Goal: Information Seeking & Learning: Learn about a topic

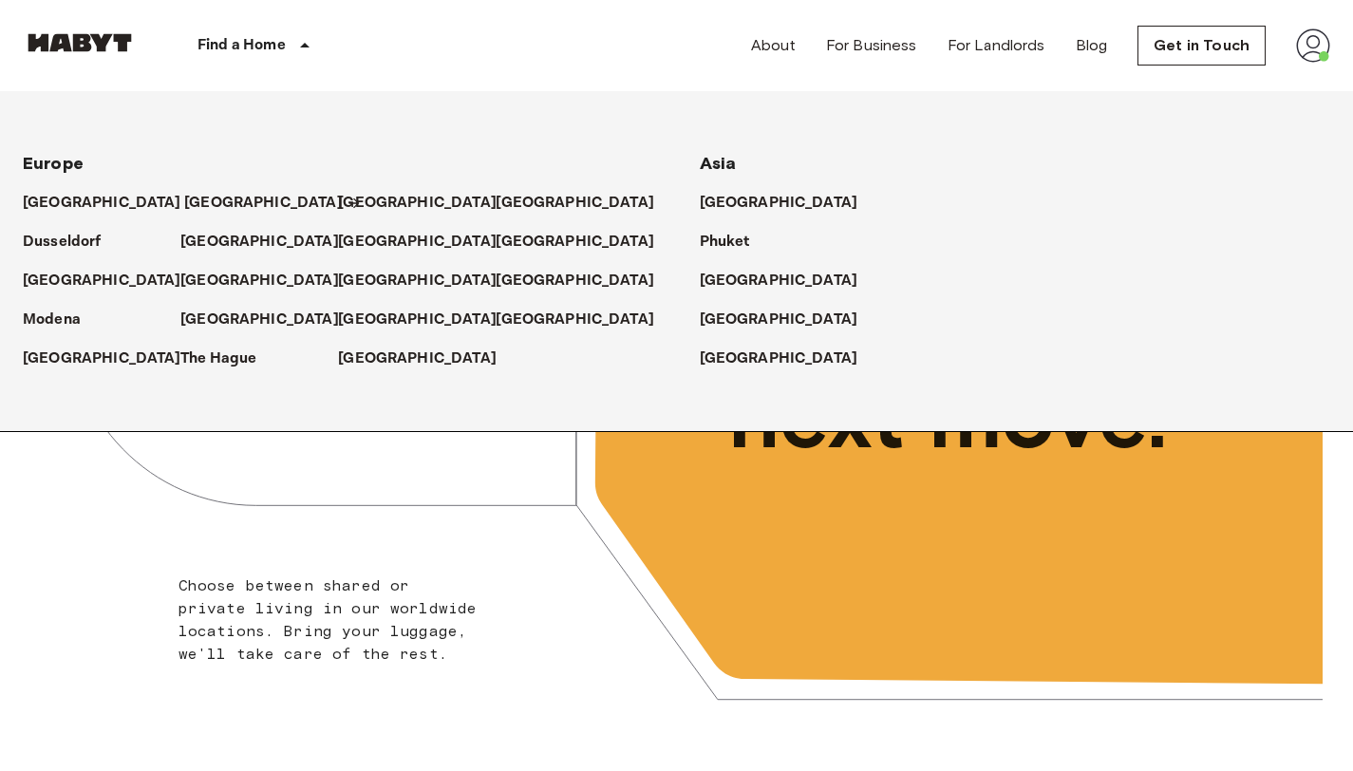
click at [184, 206] on p "[GEOGRAPHIC_DATA]" at bounding box center [263, 203] width 159 height 23
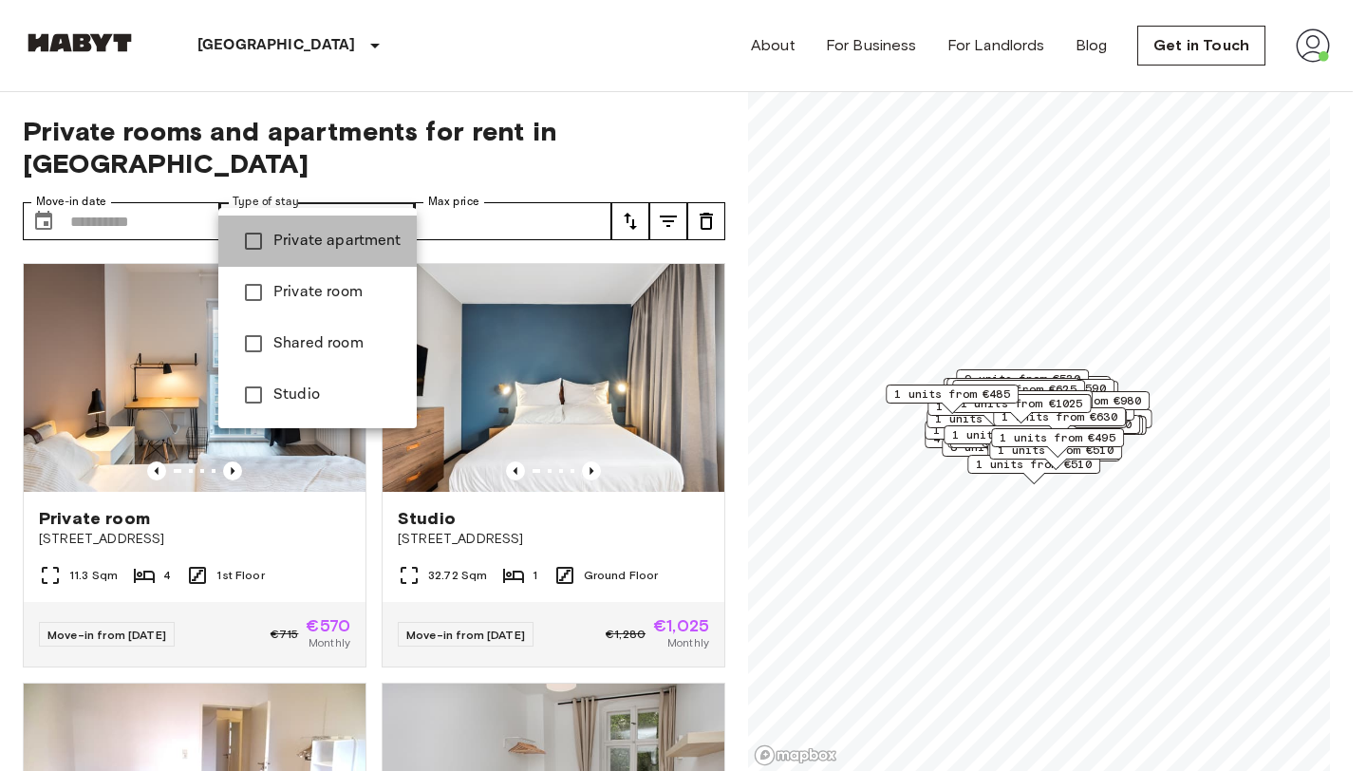
click at [345, 233] on span "Private apartment" at bounding box center [337, 241] width 128 height 23
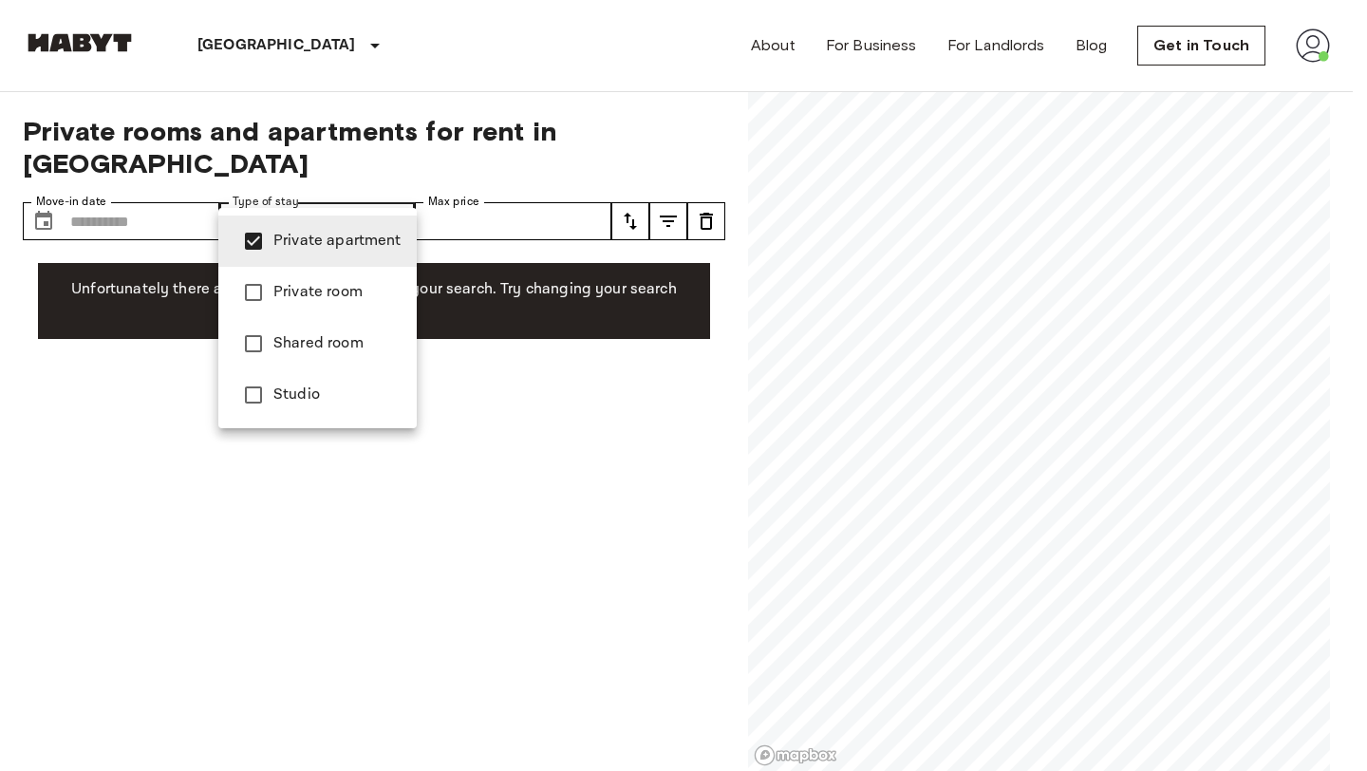
click at [307, 392] on span "Studio" at bounding box center [337, 394] width 128 height 23
type input "**********"
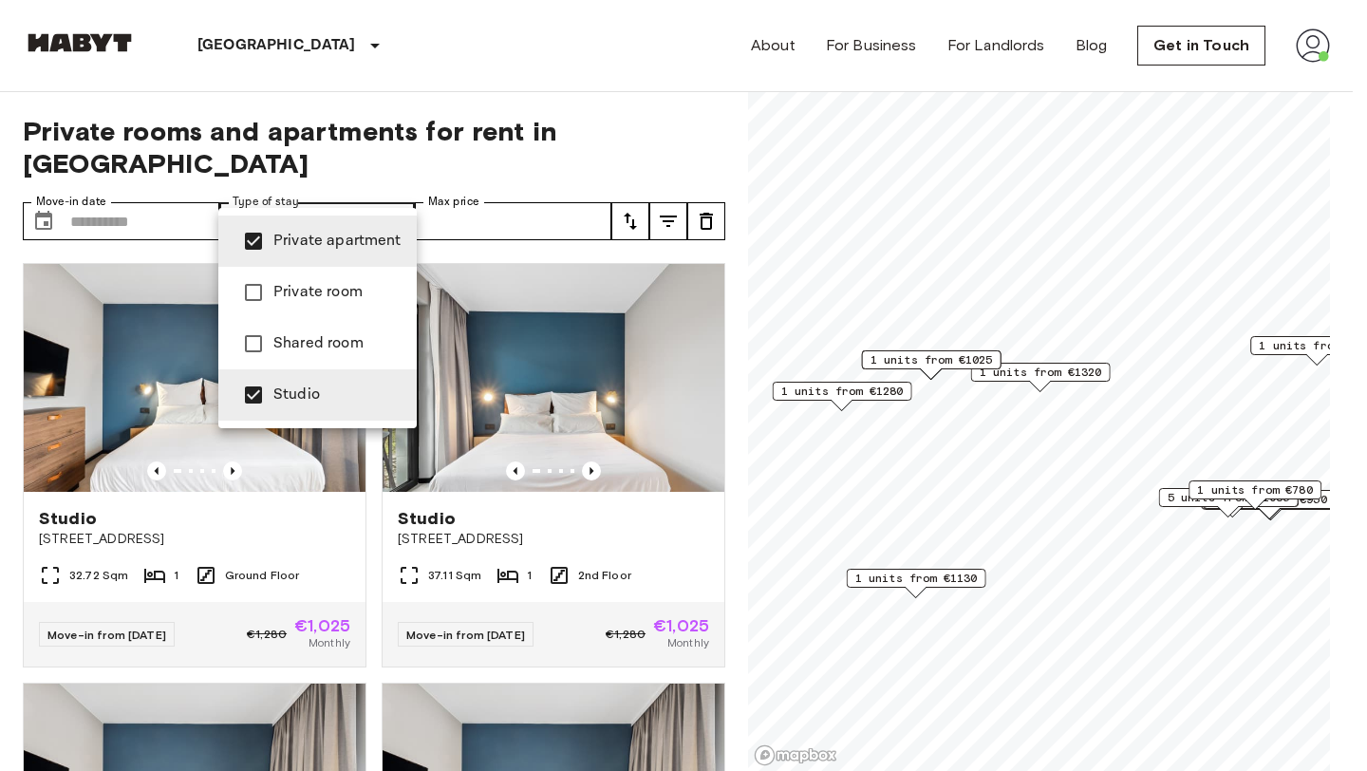
click at [700, 101] on div at bounding box center [683, 385] width 1367 height 771
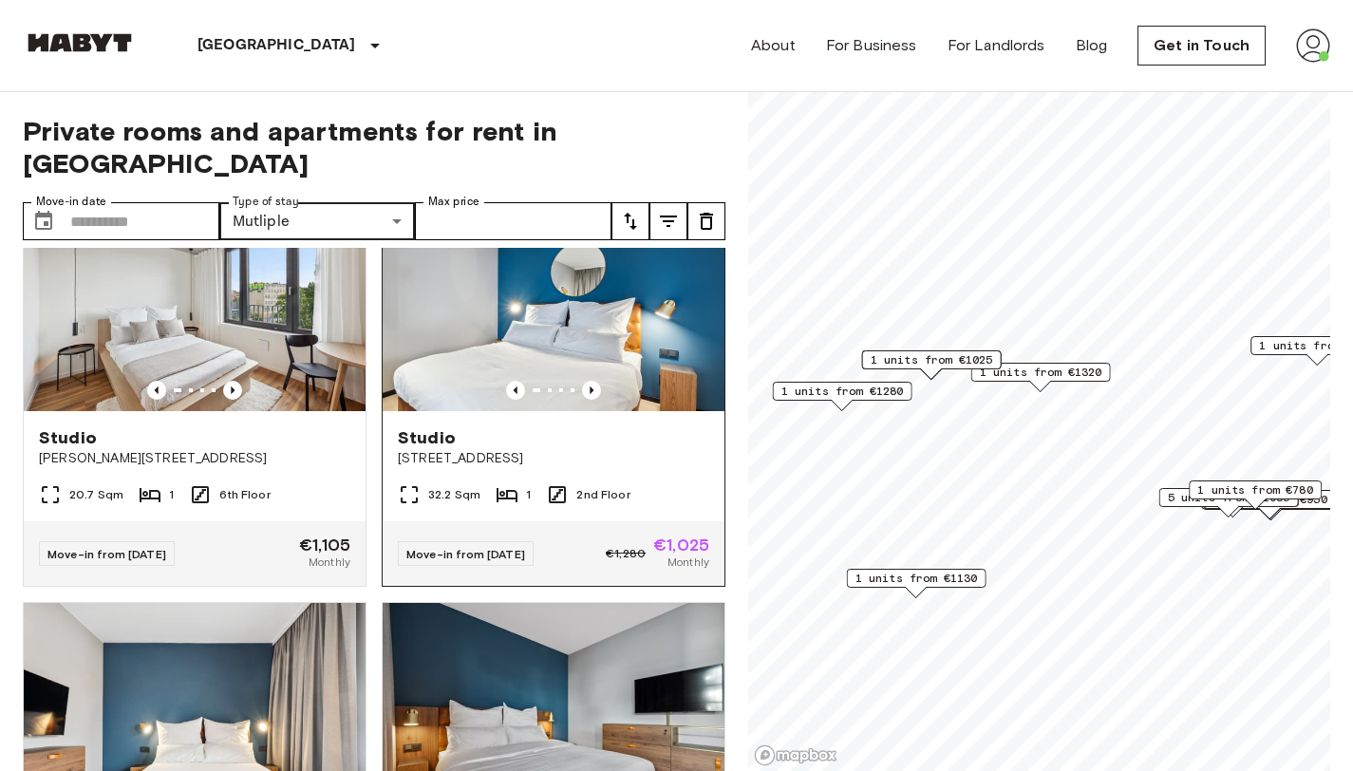
scroll to position [4252, 0]
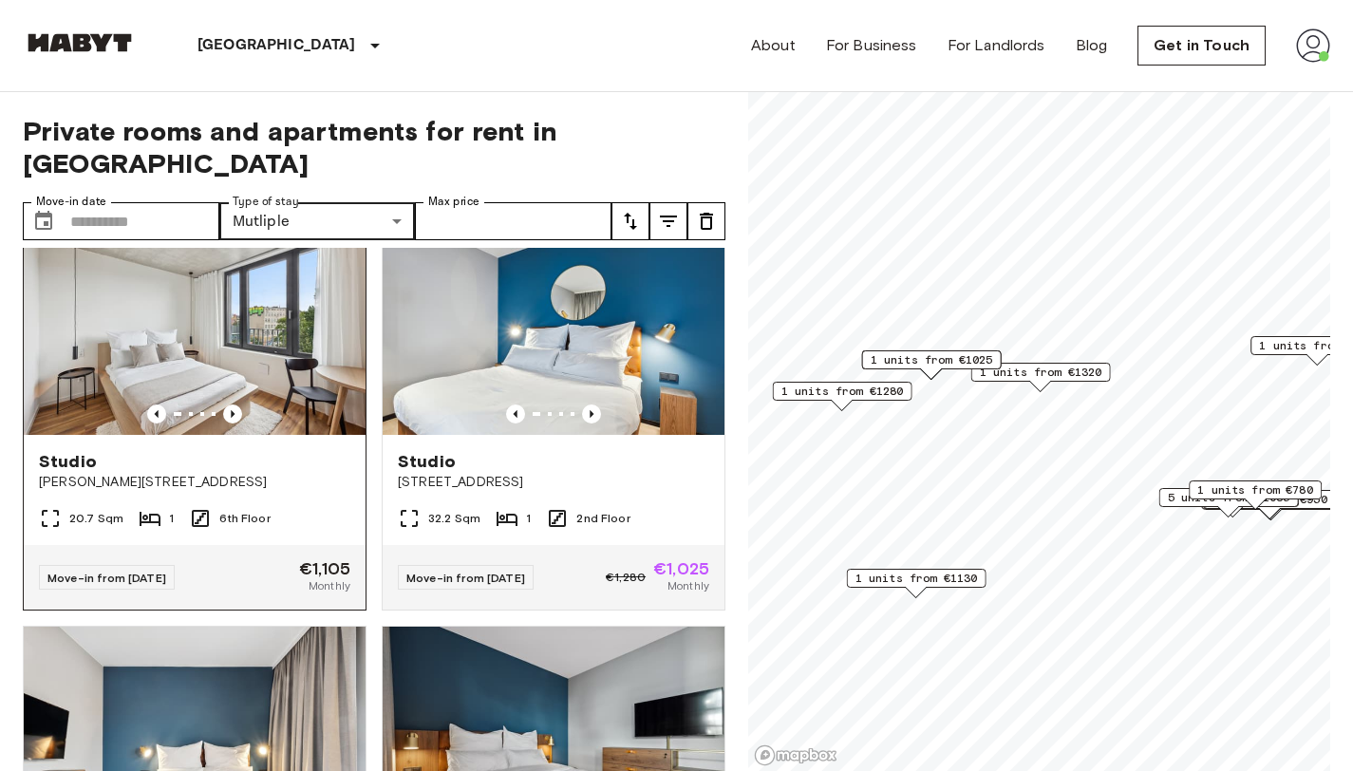
click at [283, 507] on div "Studio Gustav-Tempel-Straße 2" at bounding box center [195, 471] width 342 height 72
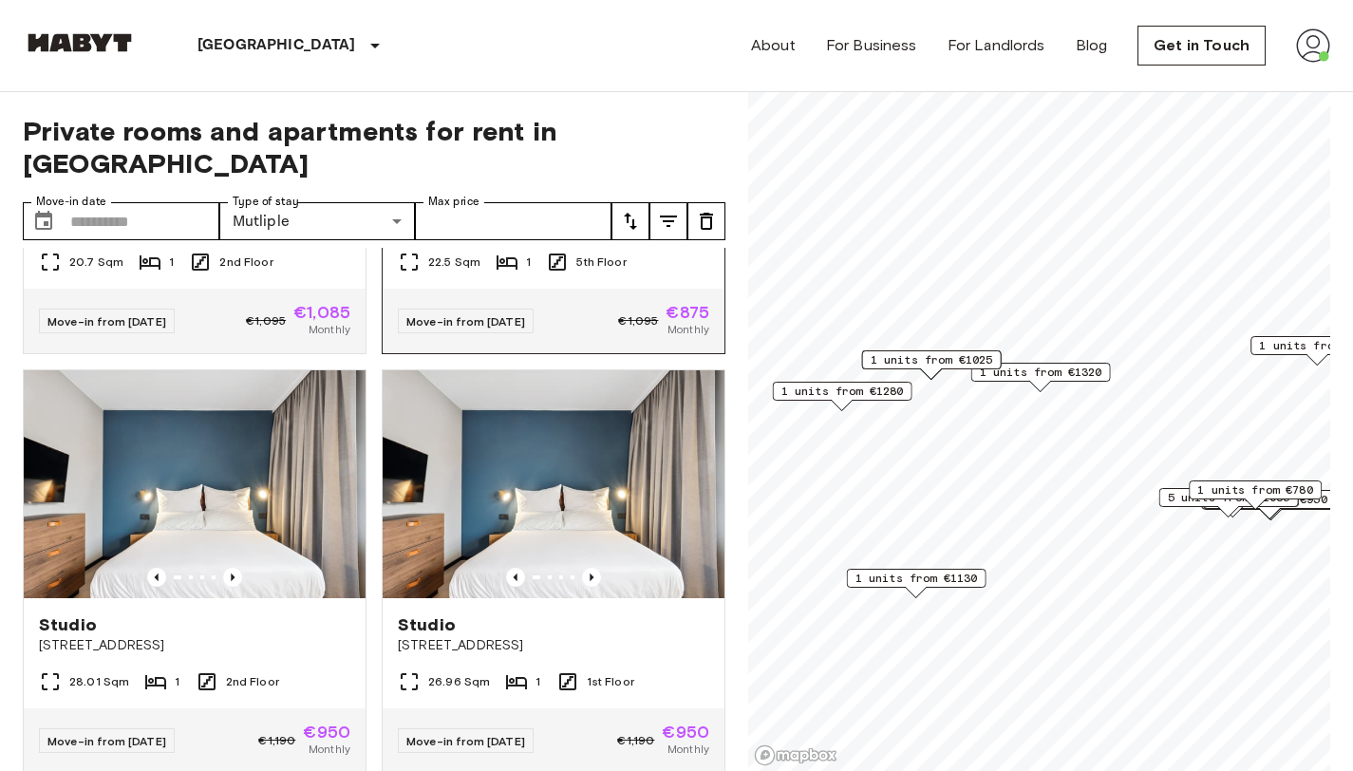
scroll to position [7957, 0]
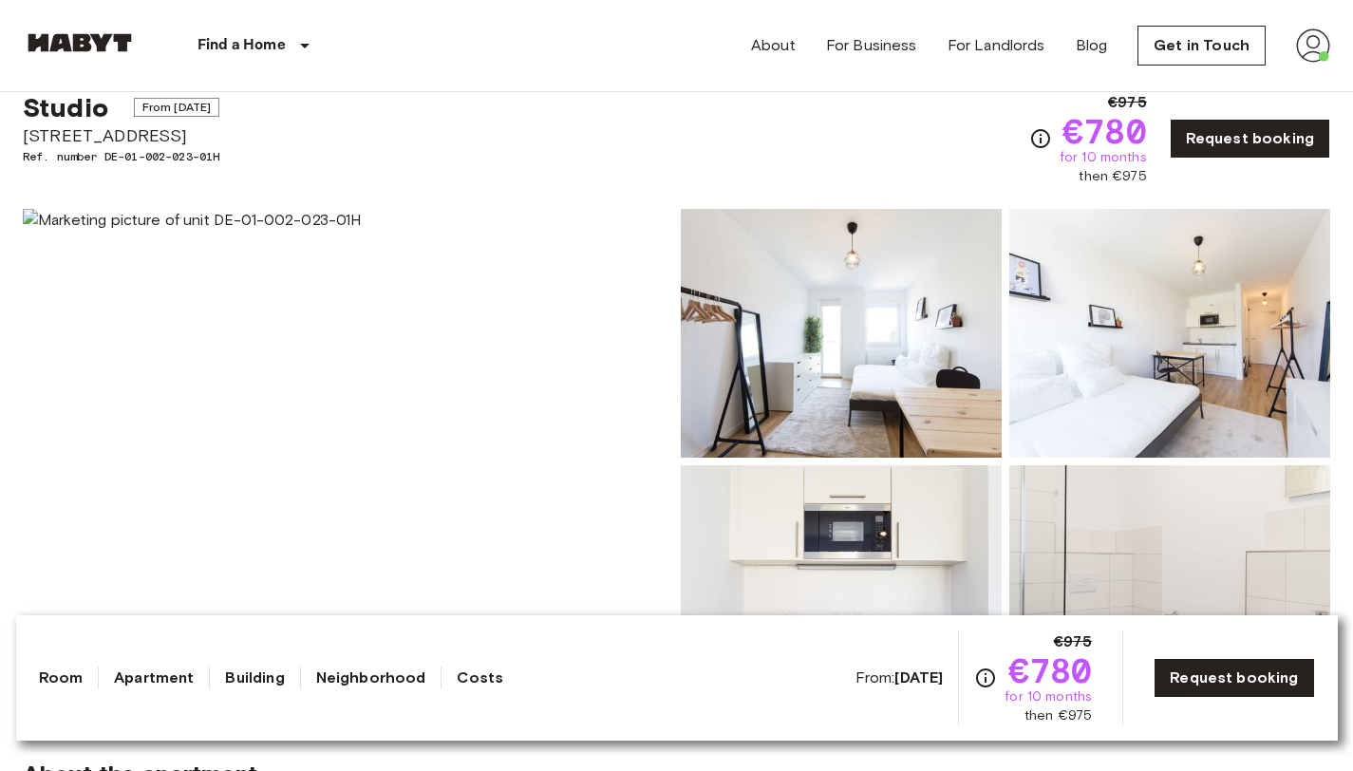
scroll to position [426, 0]
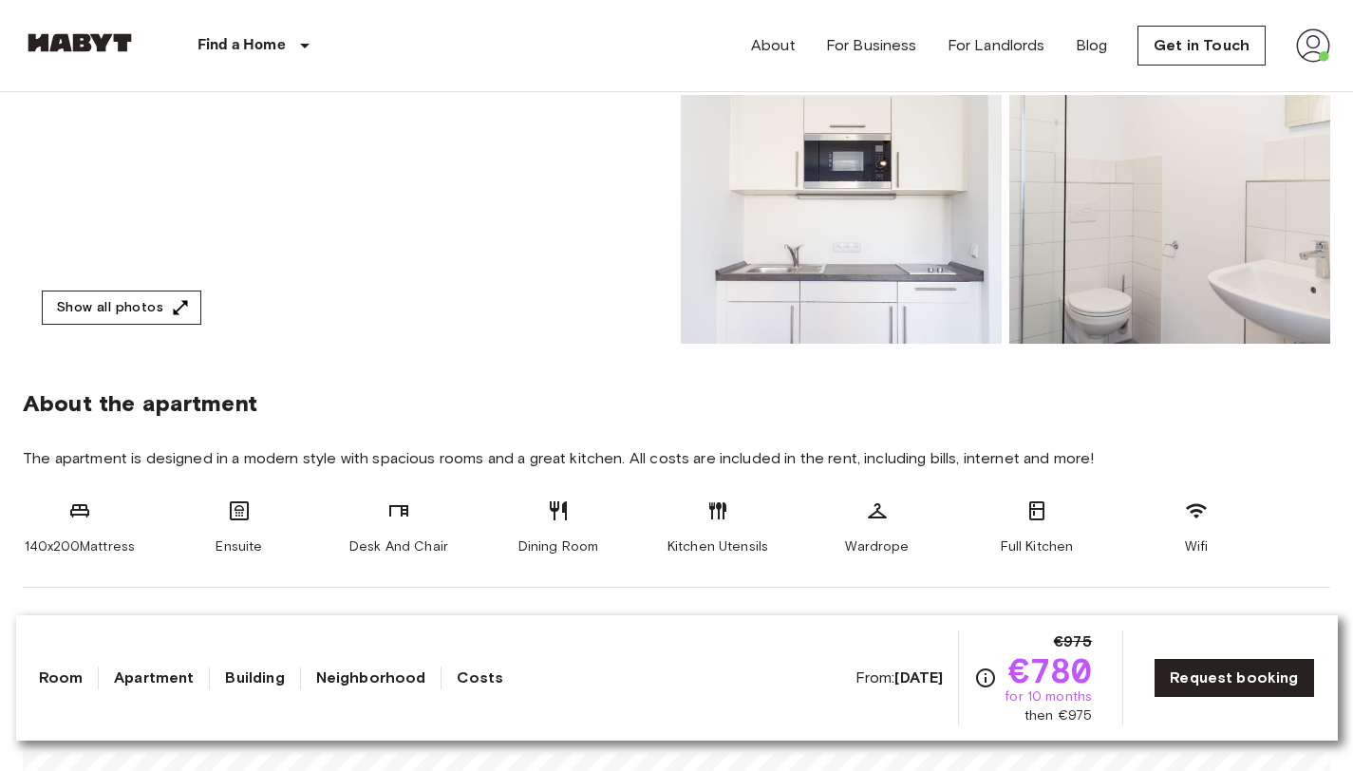
click at [91, 308] on button "Show all photos" at bounding box center [121, 307] width 159 height 35
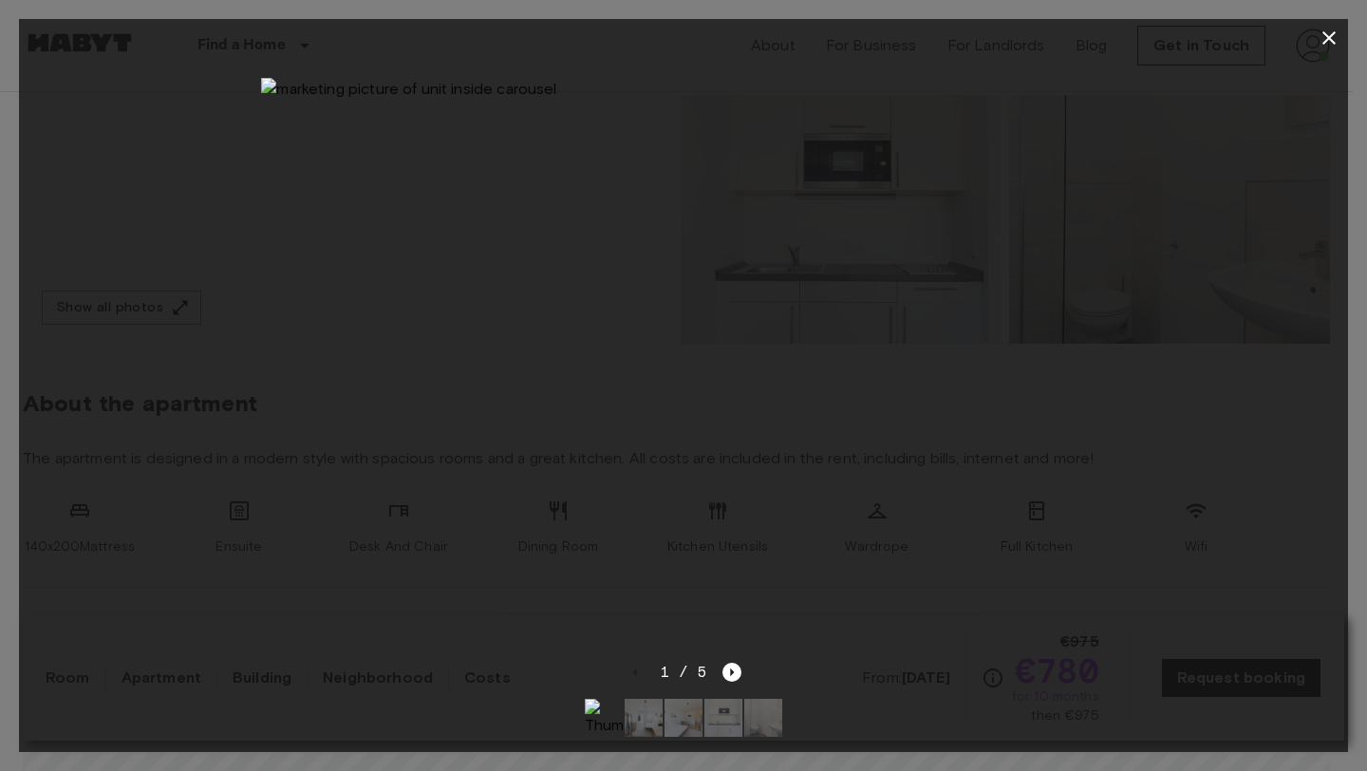
click at [638, 700] on img at bounding box center [644, 718] width 38 height 38
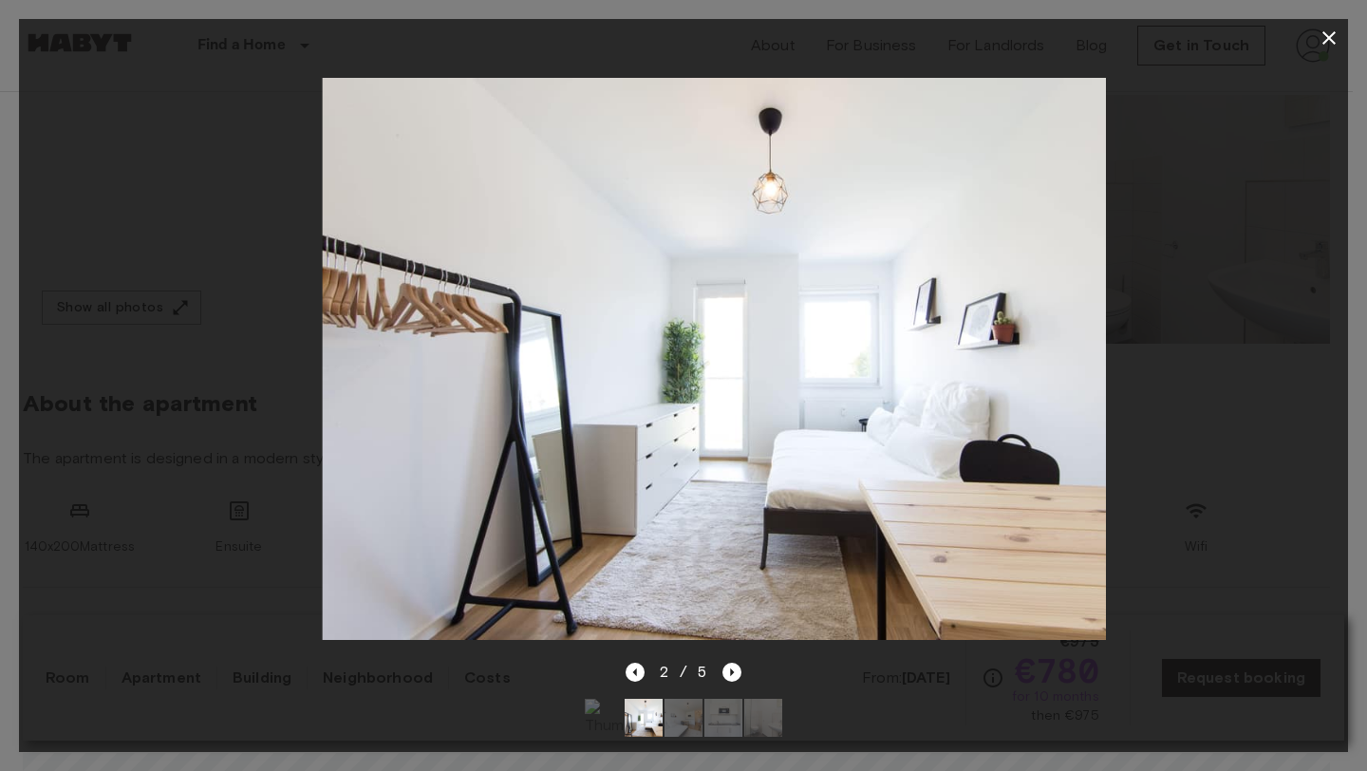
click at [688, 699] on img at bounding box center [683, 718] width 38 height 38
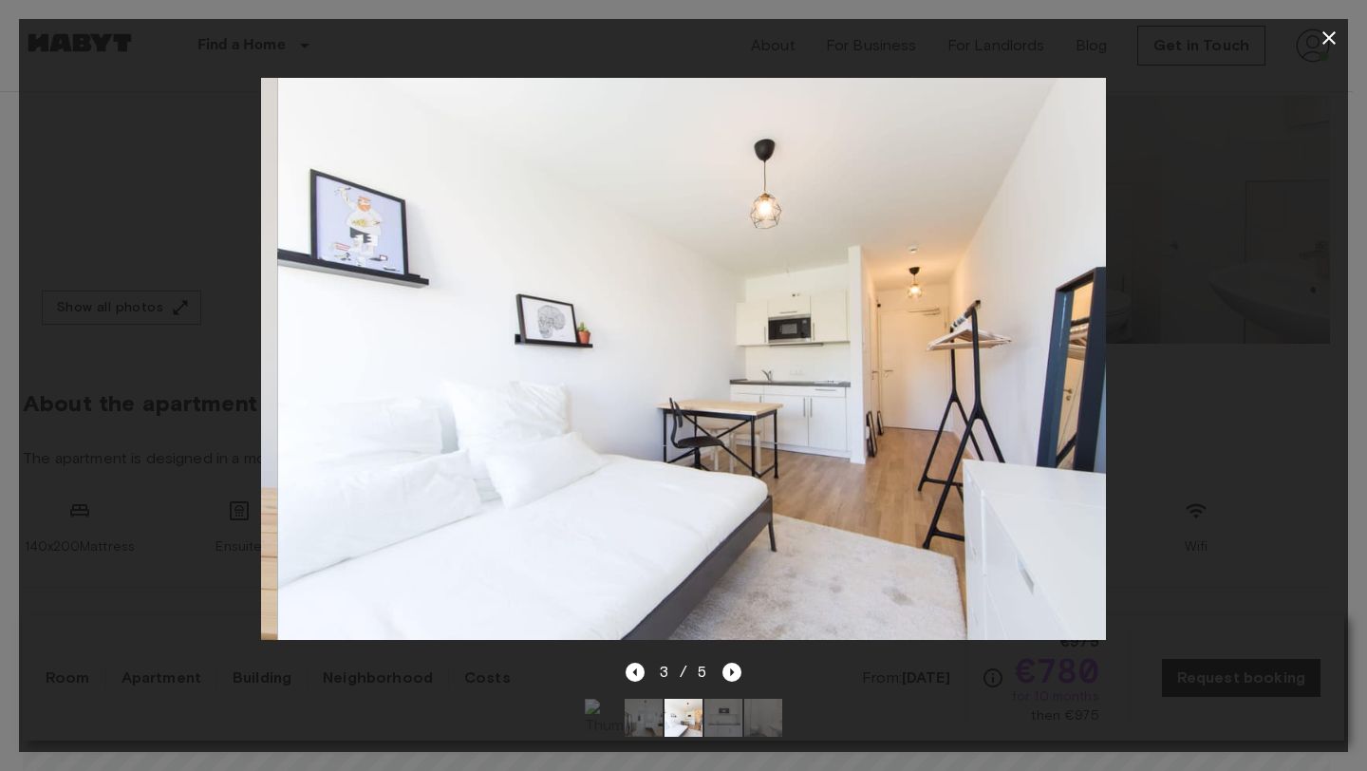
click at [729, 699] on img at bounding box center [723, 718] width 38 height 38
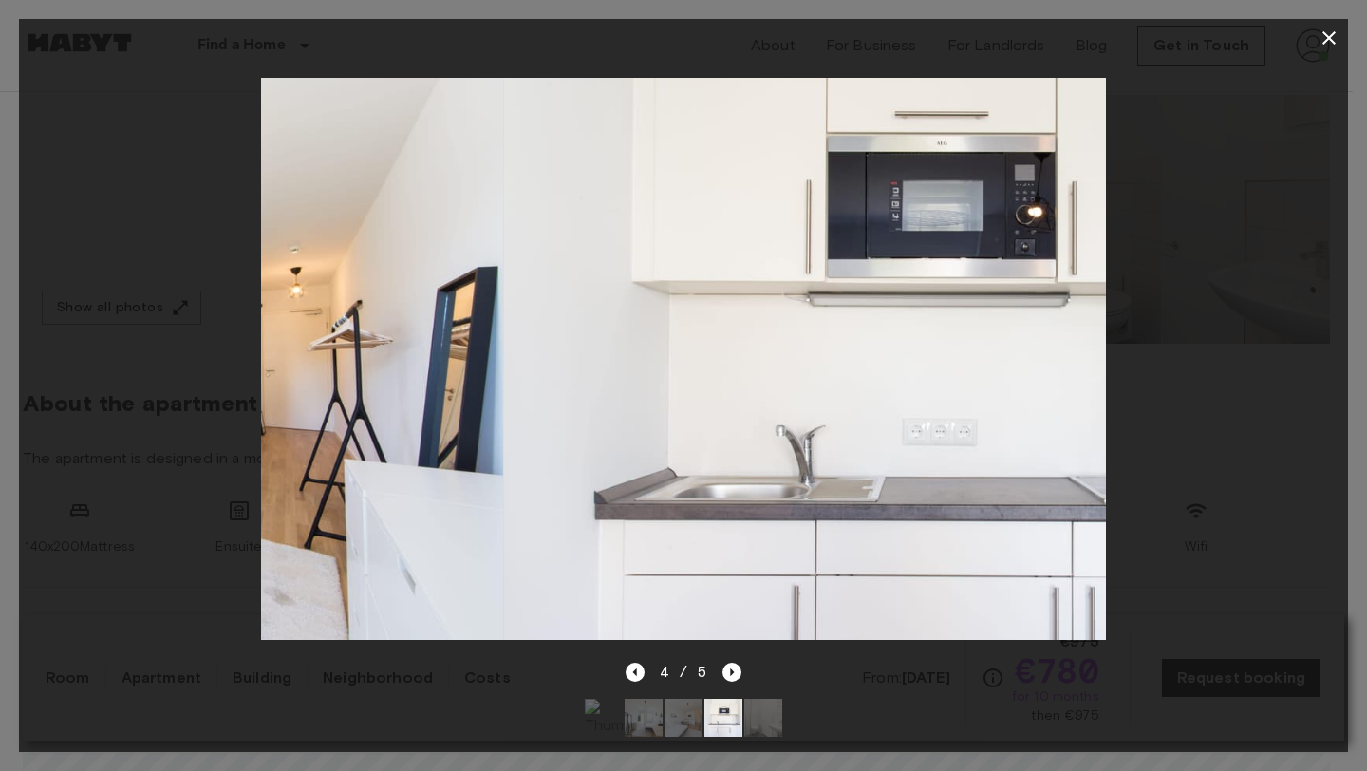
click at [769, 702] on img at bounding box center [763, 718] width 38 height 38
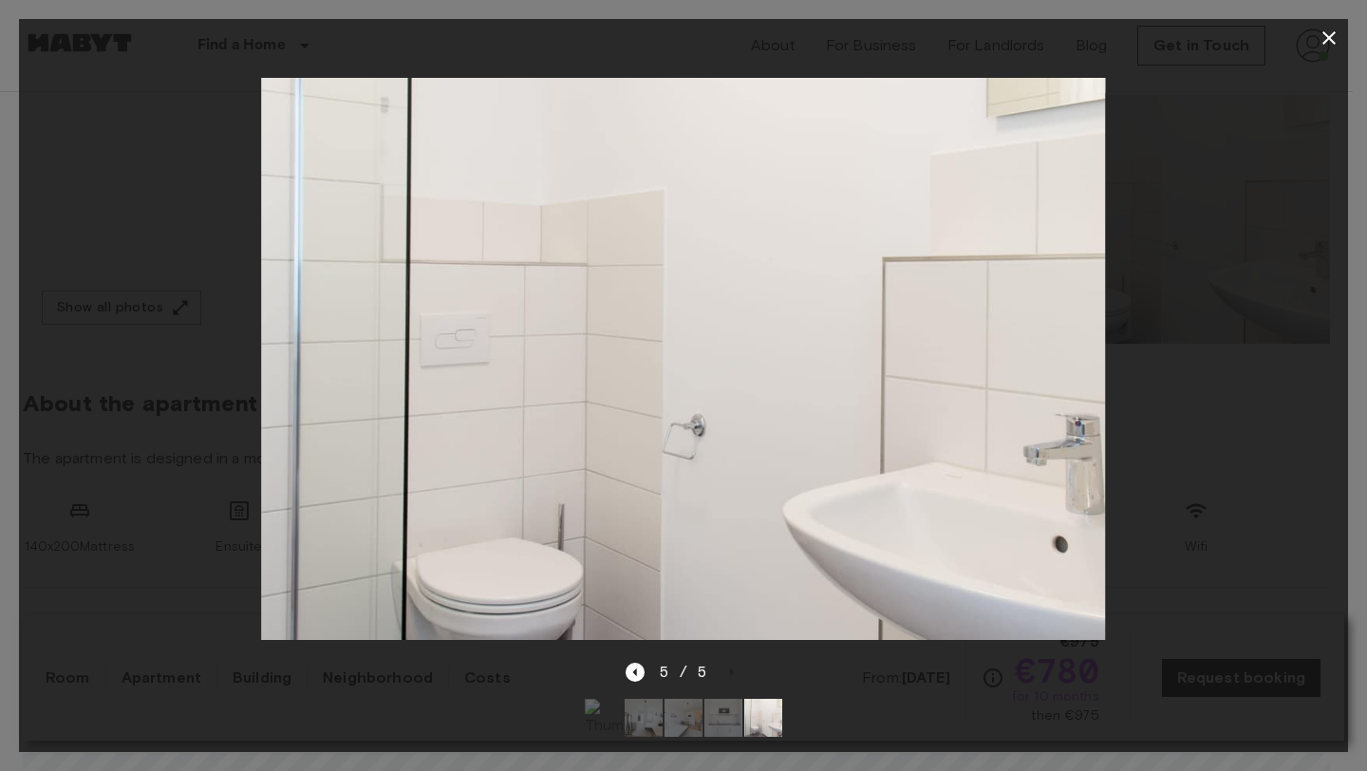
click at [607, 699] on img at bounding box center [604, 718] width 38 height 38
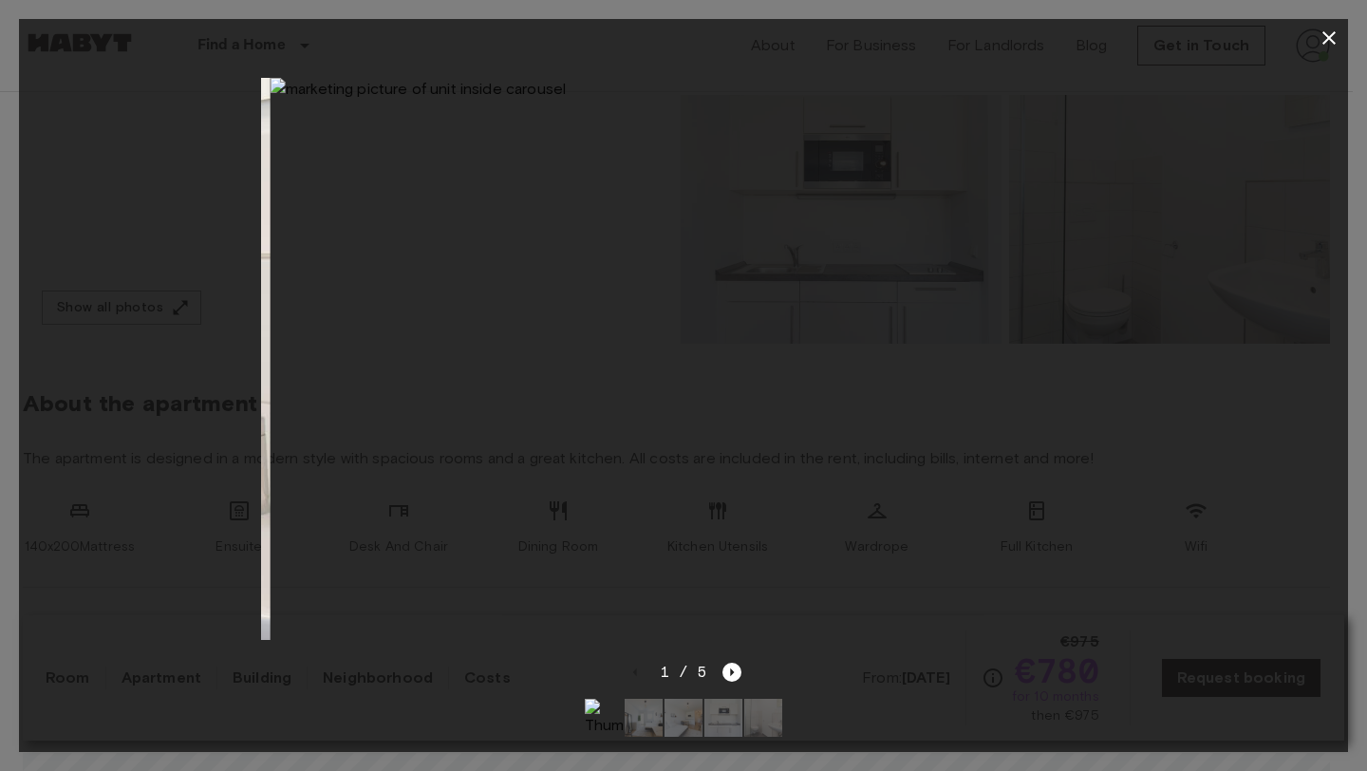
click at [648, 702] on img at bounding box center [644, 718] width 38 height 38
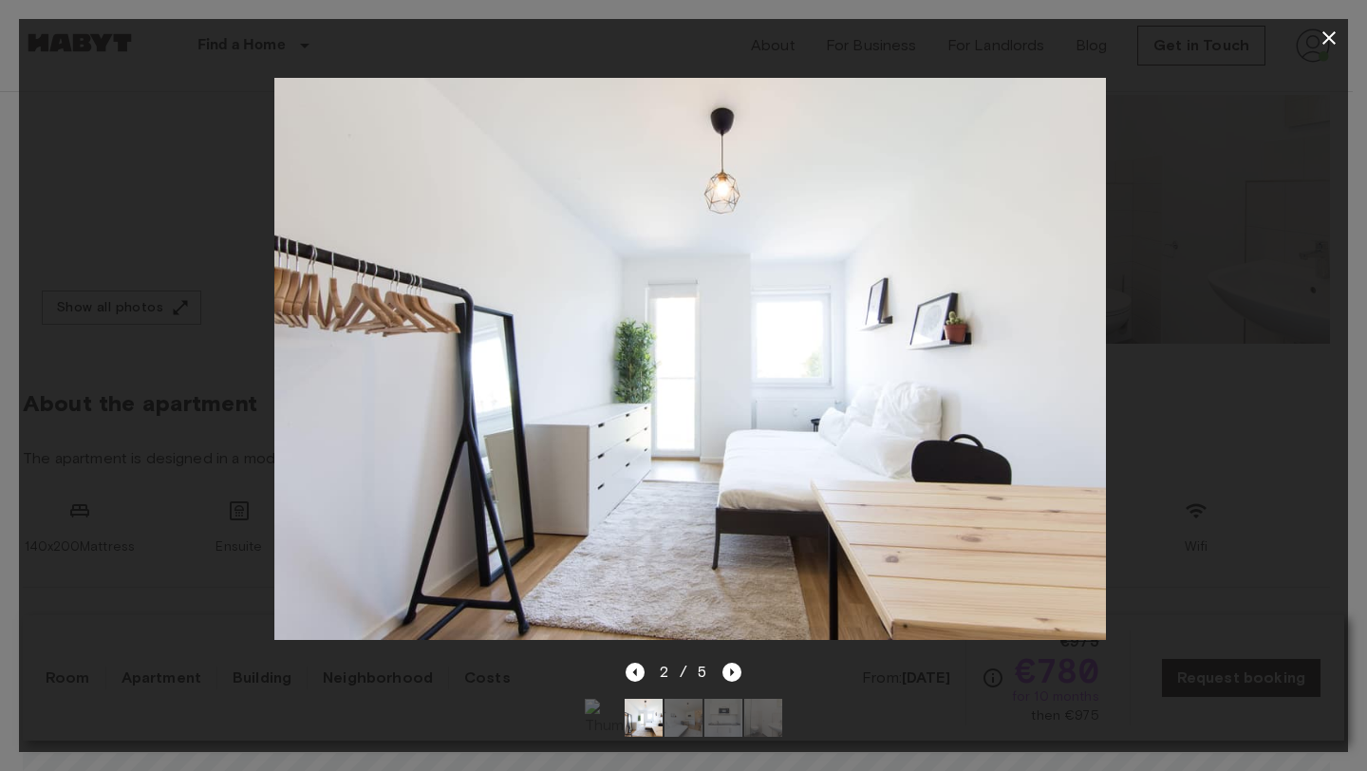
click at [688, 702] on img at bounding box center [683, 718] width 38 height 38
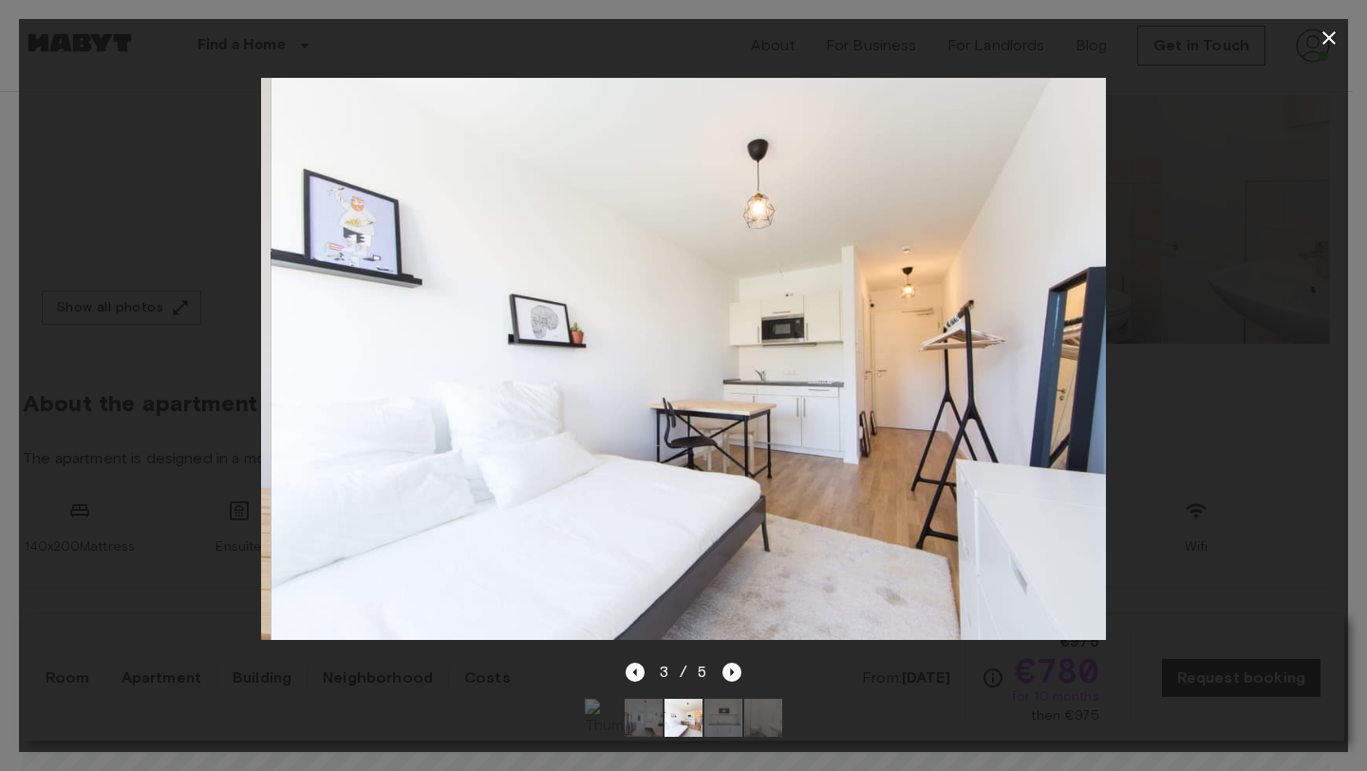
click at [724, 699] on img at bounding box center [723, 718] width 38 height 38
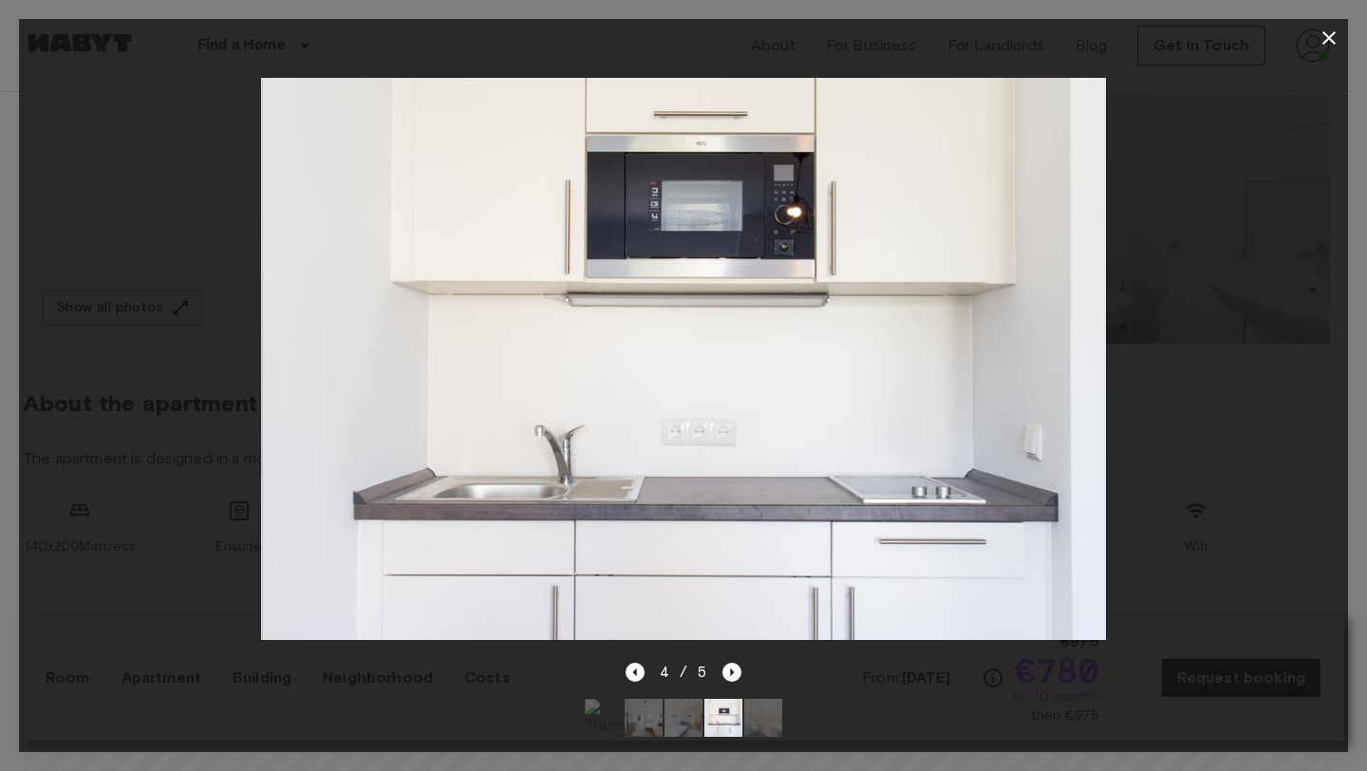
click at [755, 703] on img at bounding box center [763, 718] width 38 height 38
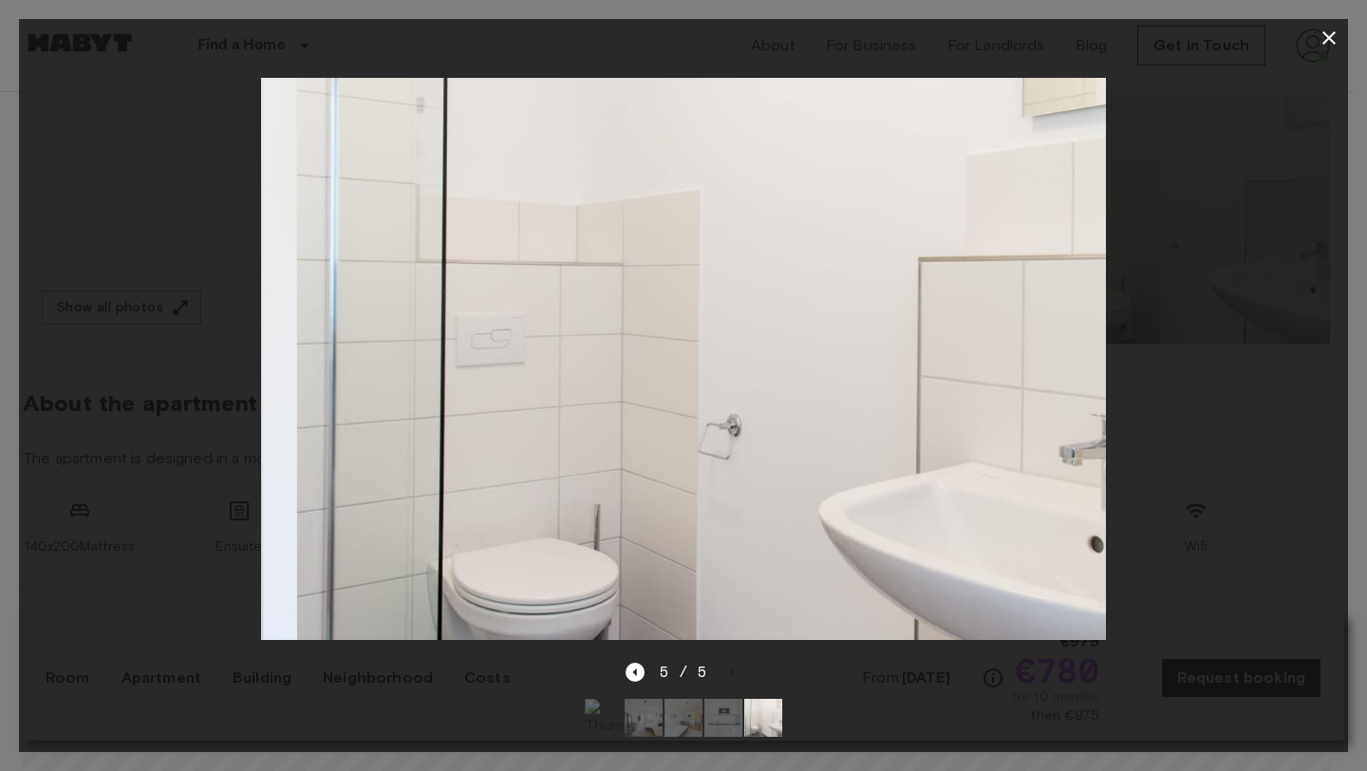
click at [734, 699] on img at bounding box center [723, 718] width 38 height 38
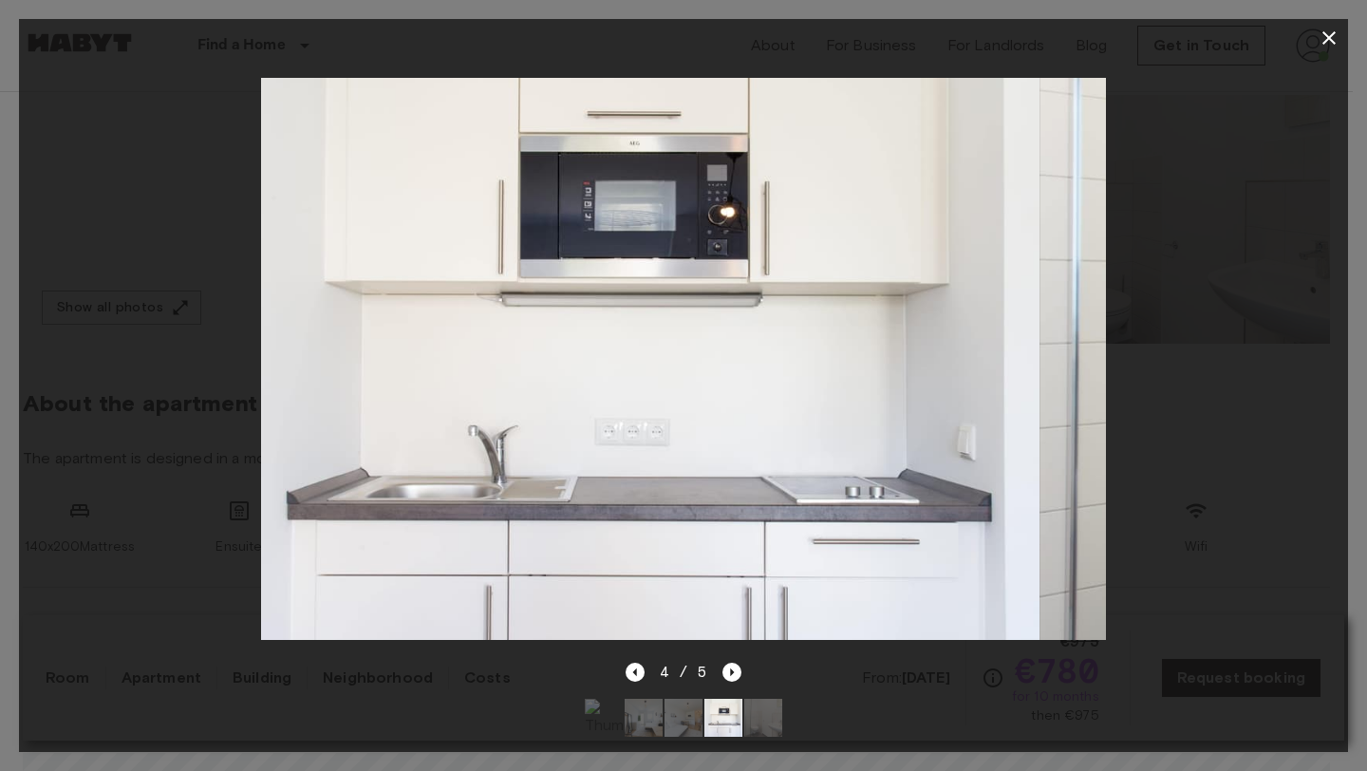
click at [686, 699] on img at bounding box center [683, 718] width 38 height 38
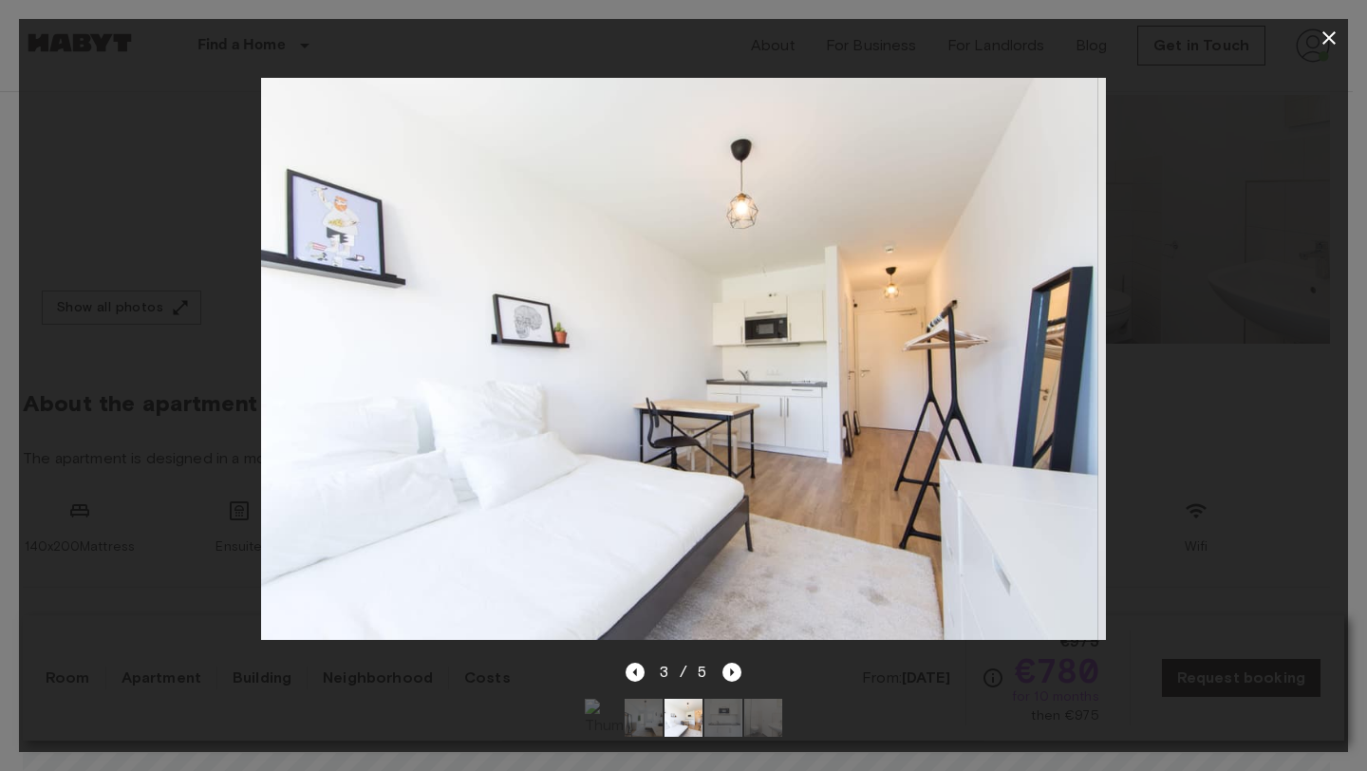
click at [704, 701] on img at bounding box center [723, 718] width 38 height 38
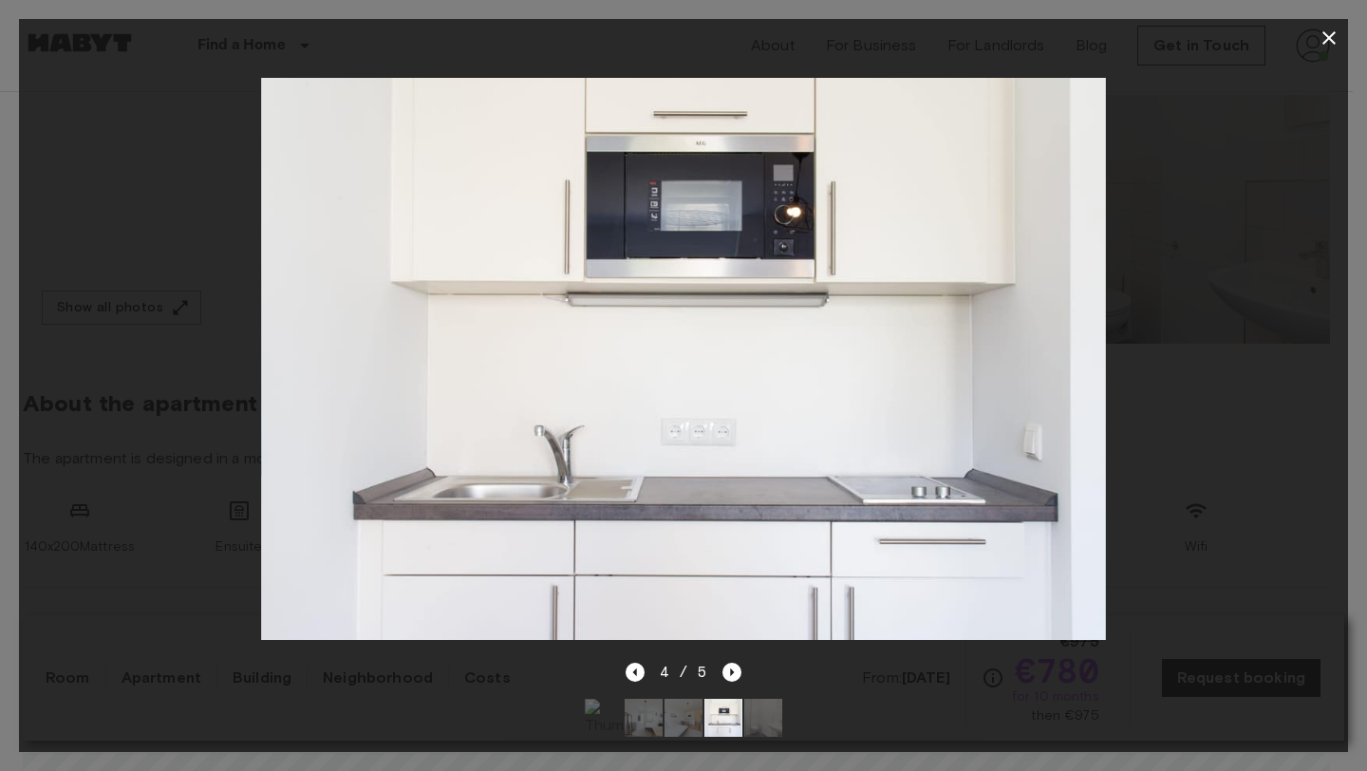
click at [773, 699] on img at bounding box center [763, 718] width 38 height 38
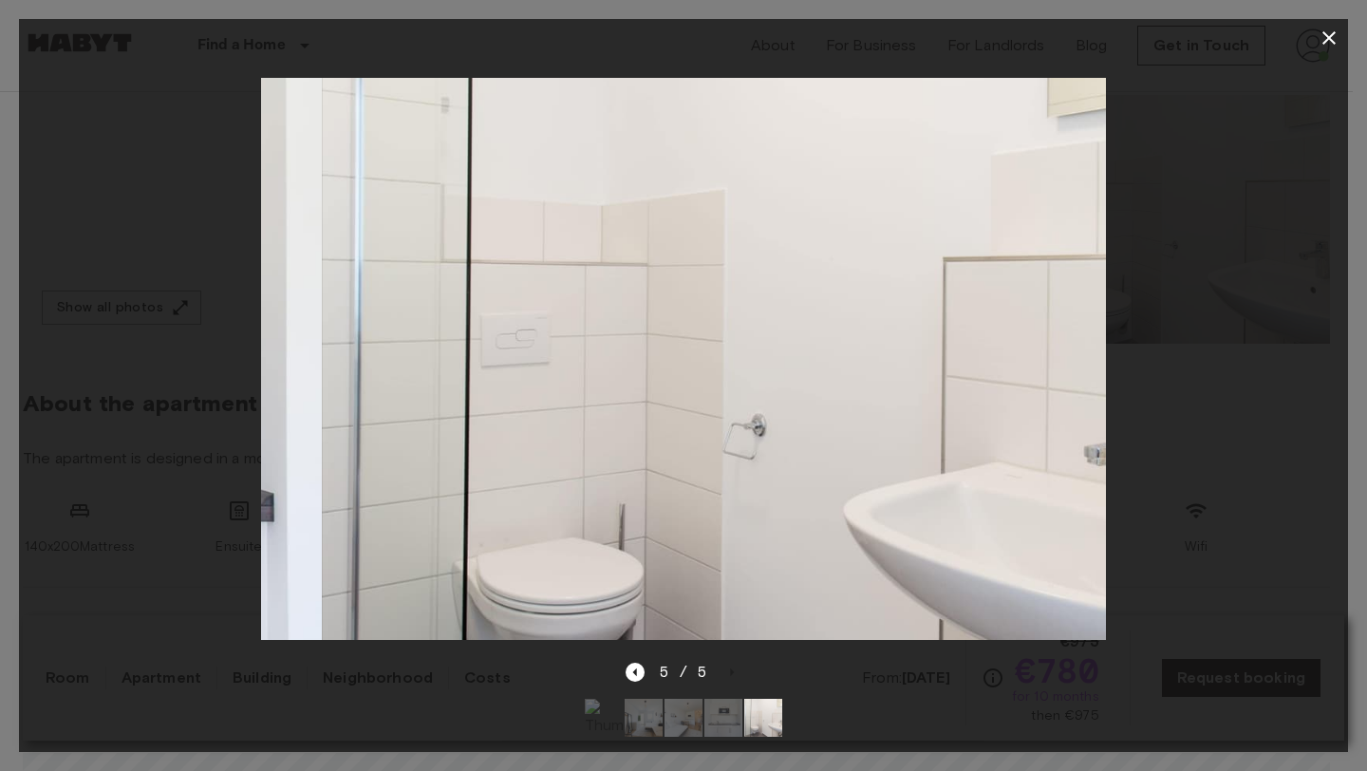
click at [726, 701] on img at bounding box center [723, 718] width 38 height 38
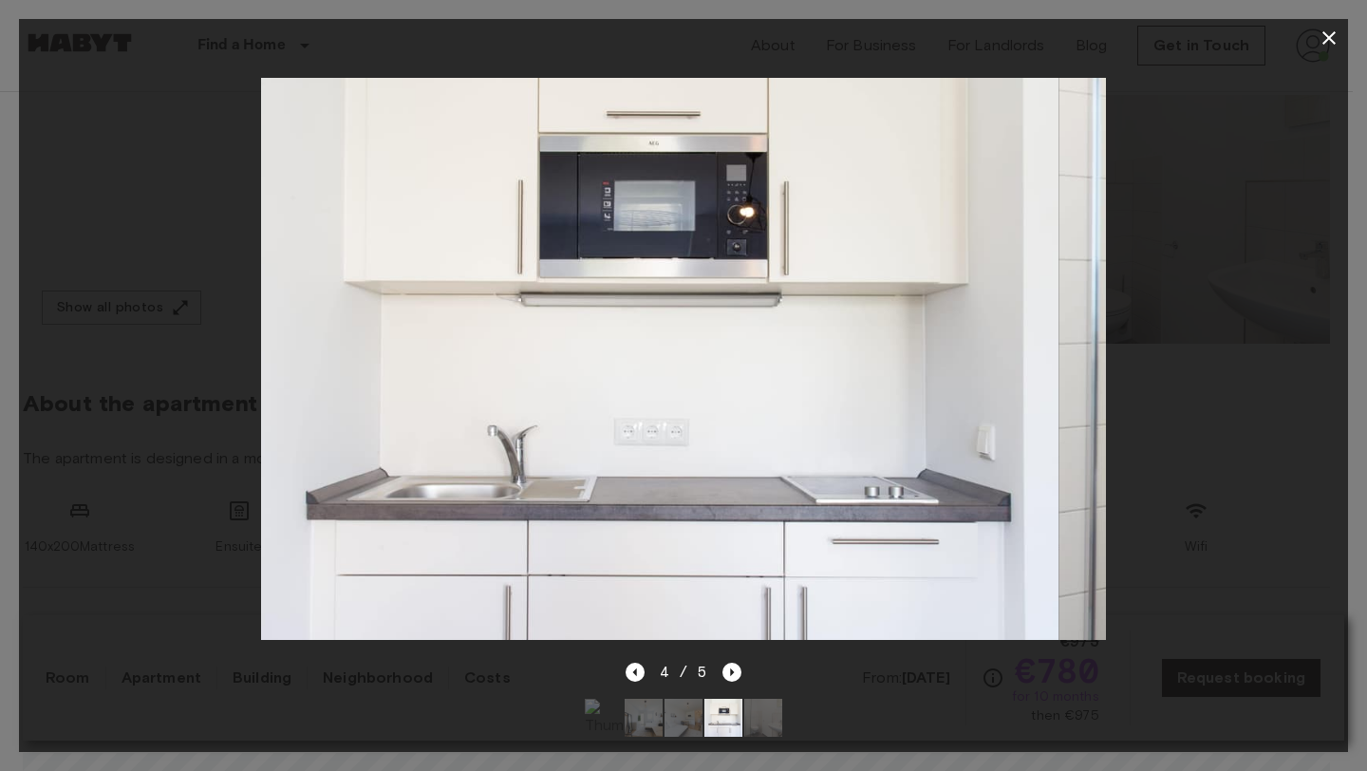
click at [676, 707] on img at bounding box center [683, 718] width 38 height 38
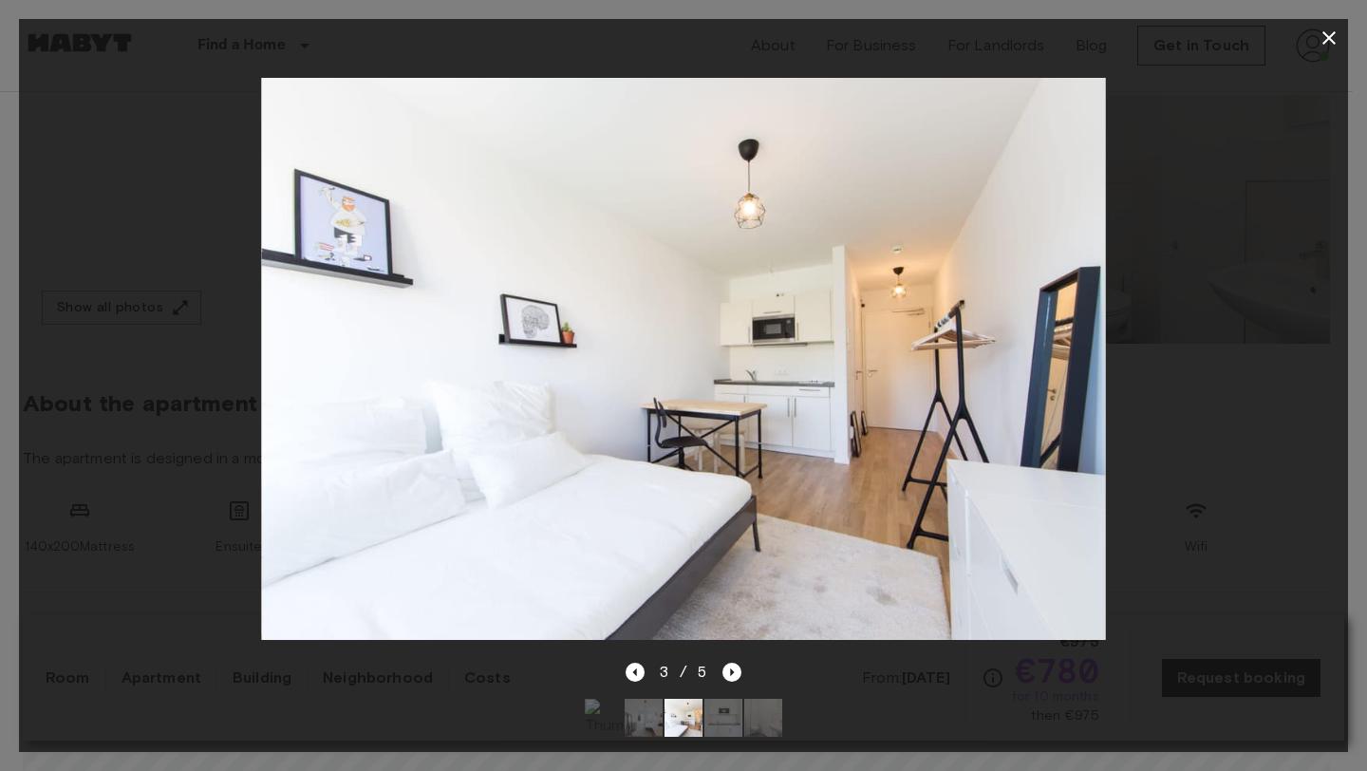
click at [605, 700] on img at bounding box center [604, 718] width 38 height 38
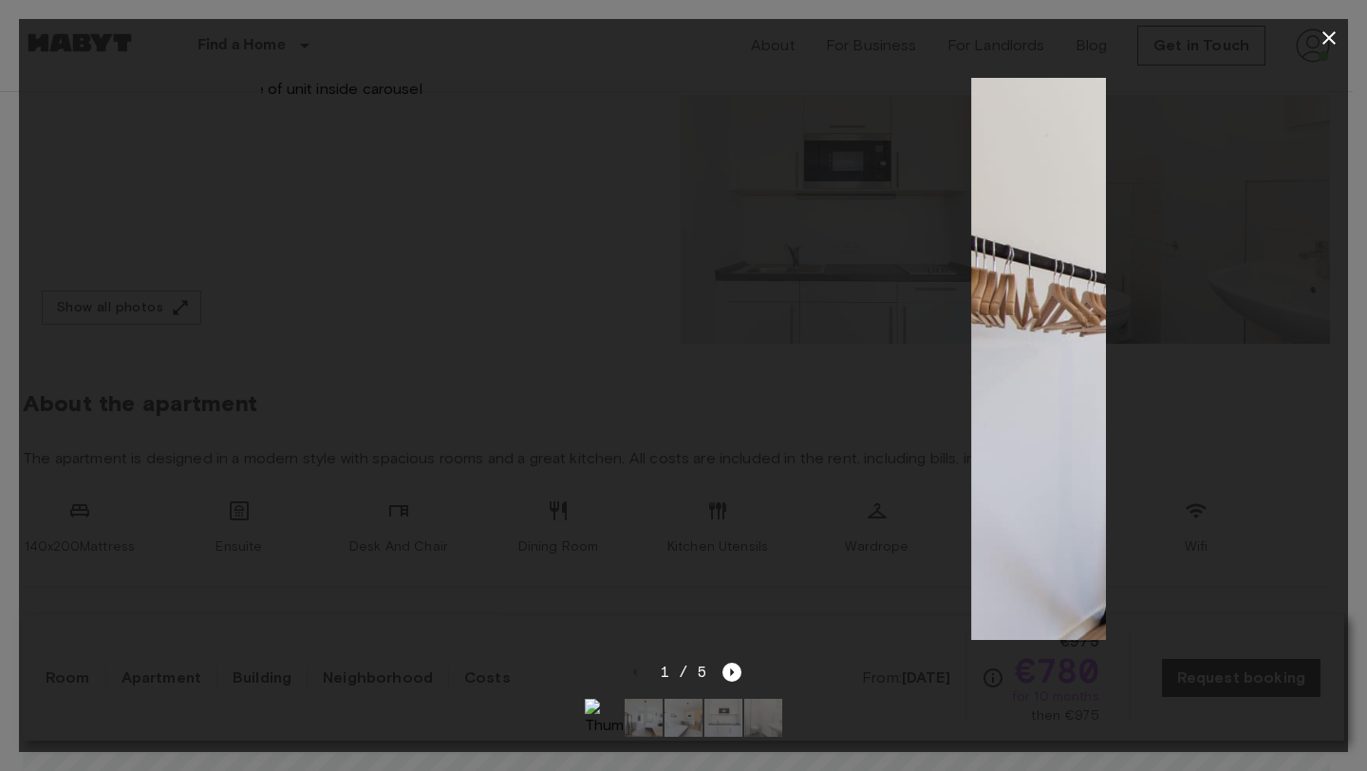
click at [644, 699] on img at bounding box center [644, 718] width 38 height 38
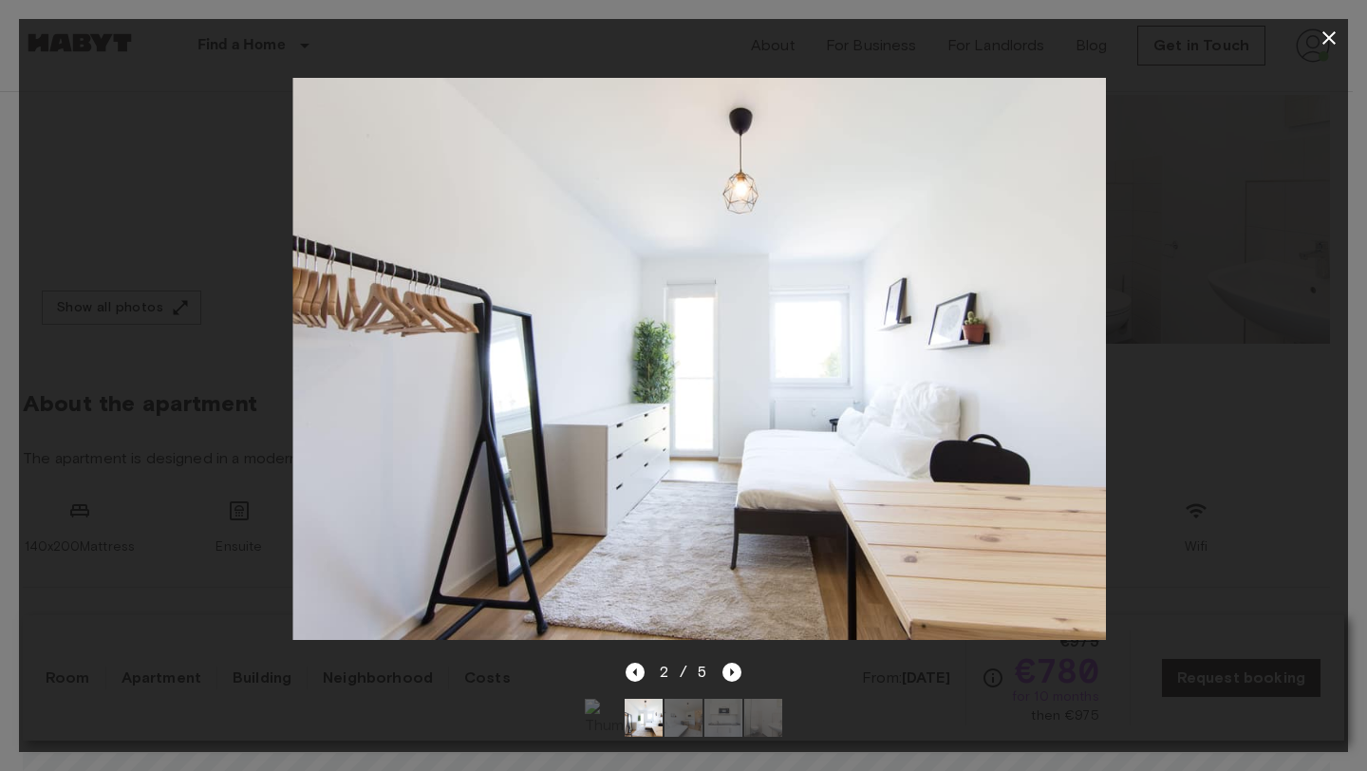
click at [675, 699] on img at bounding box center [683, 718] width 38 height 38
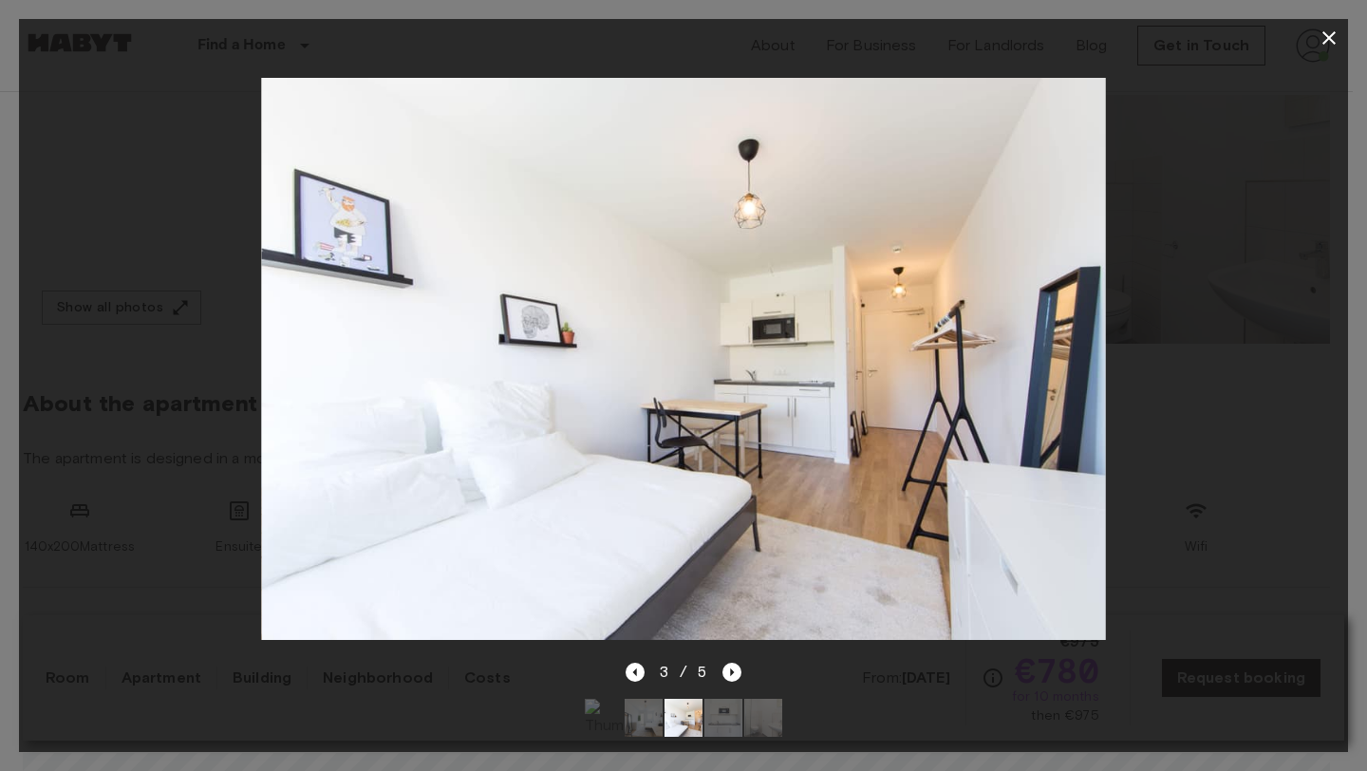
click at [1327, 35] on icon "button" at bounding box center [1328, 37] width 13 height 13
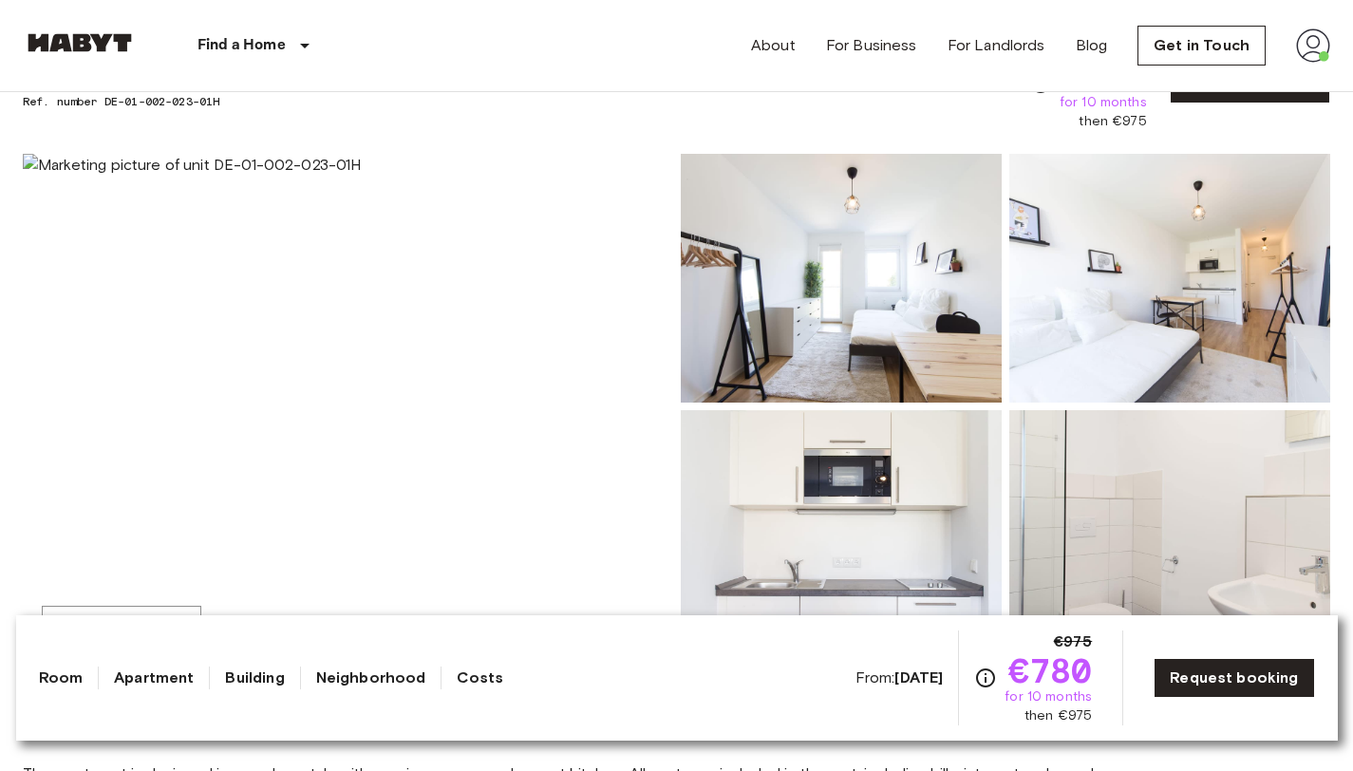
scroll to position [0, 0]
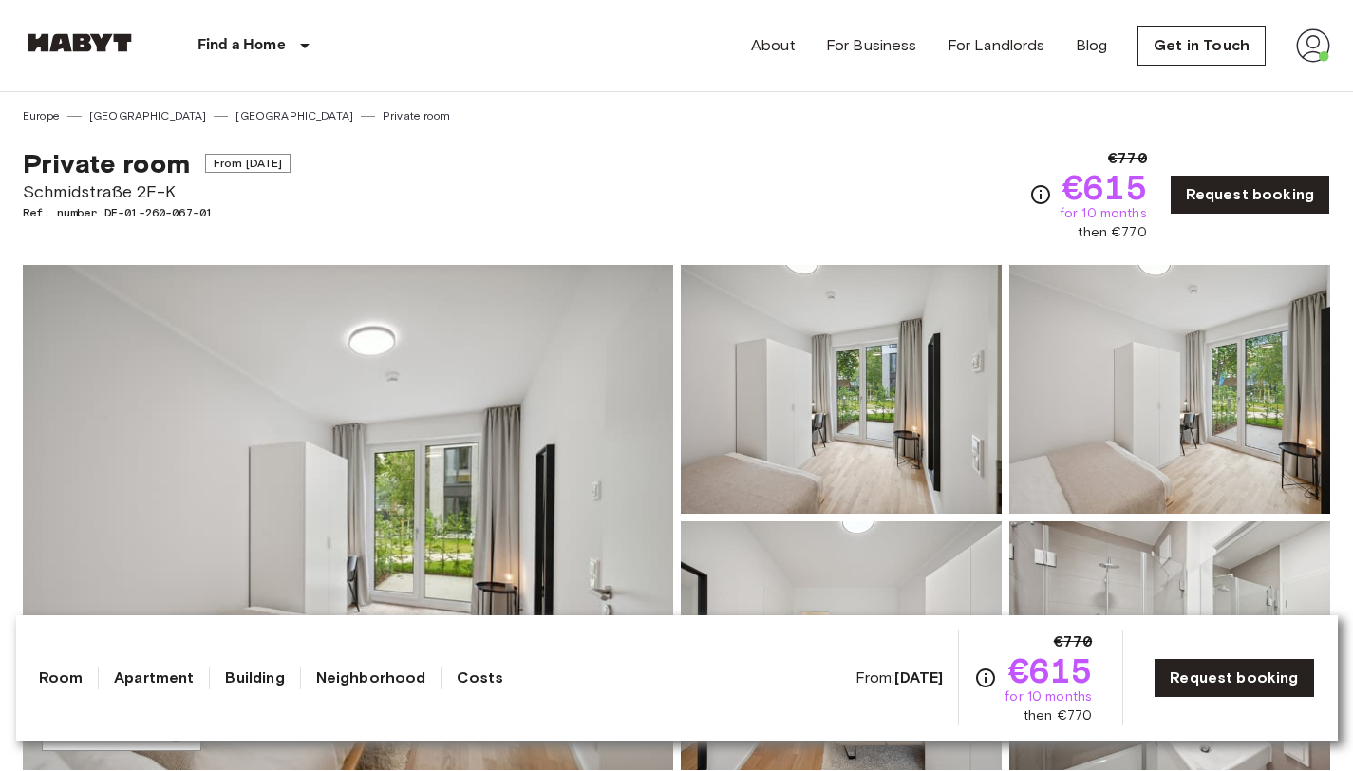
click at [397, 45] on div "Find a Home [GEOGRAPHIC_DATA] [GEOGRAPHIC_DATA] [GEOGRAPHIC_DATA] [GEOGRAPHIC_D…" at bounding box center [676, 45] width 1307 height 91
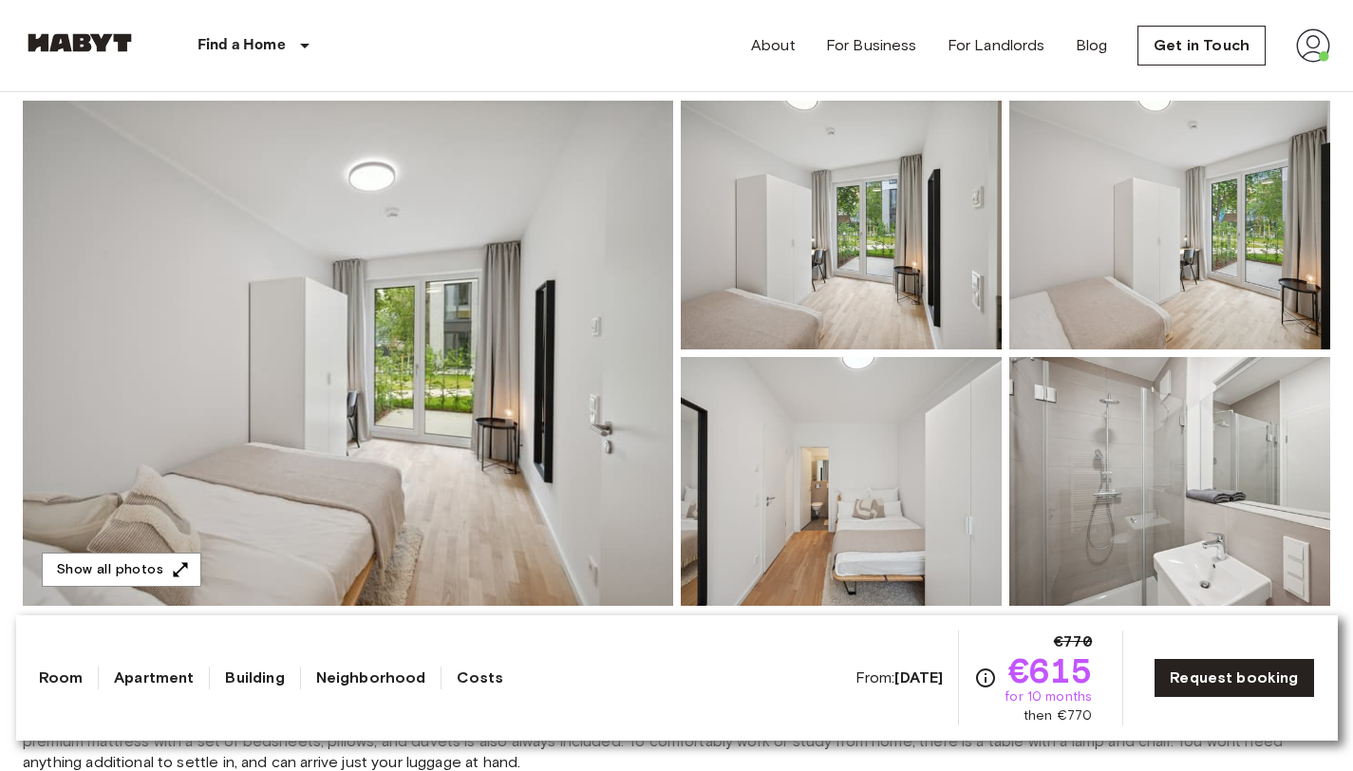
scroll to position [387, 0]
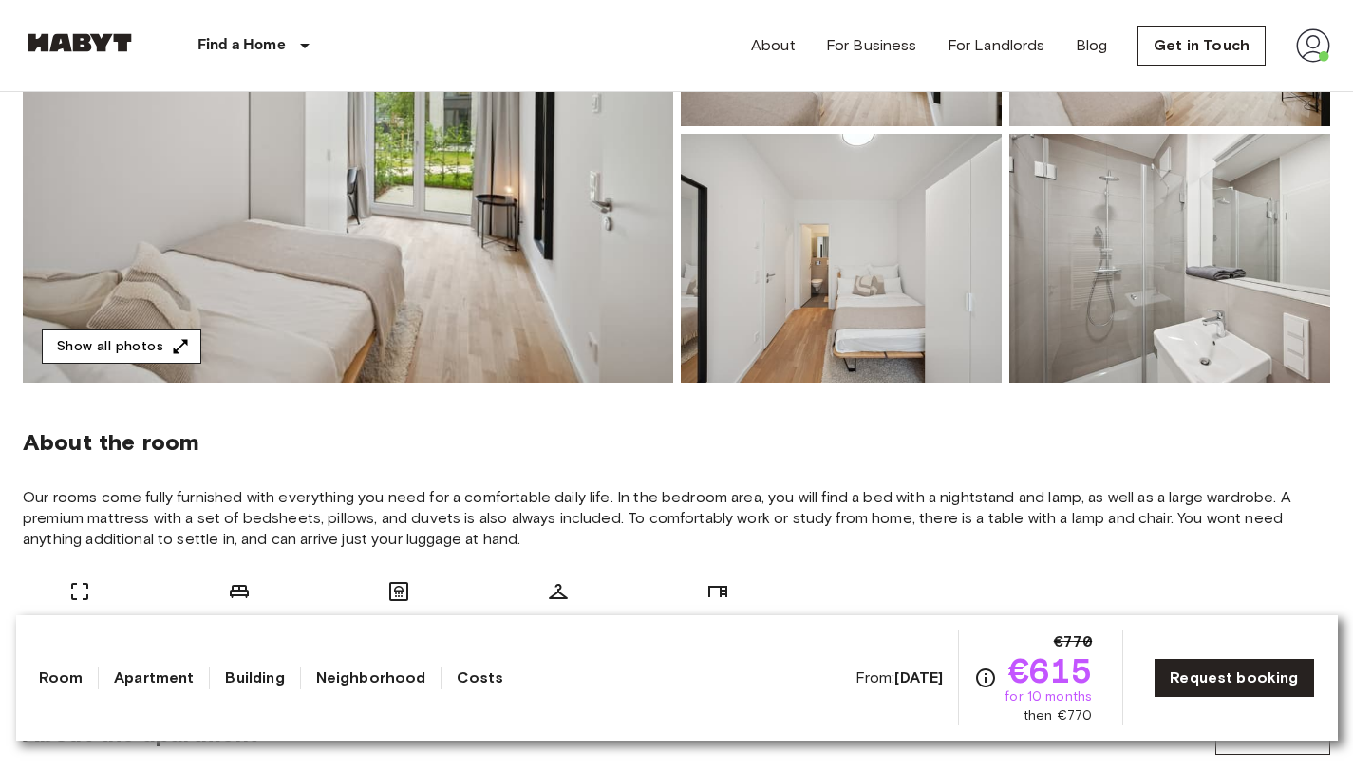
click at [131, 355] on button "Show all photos" at bounding box center [121, 346] width 159 height 35
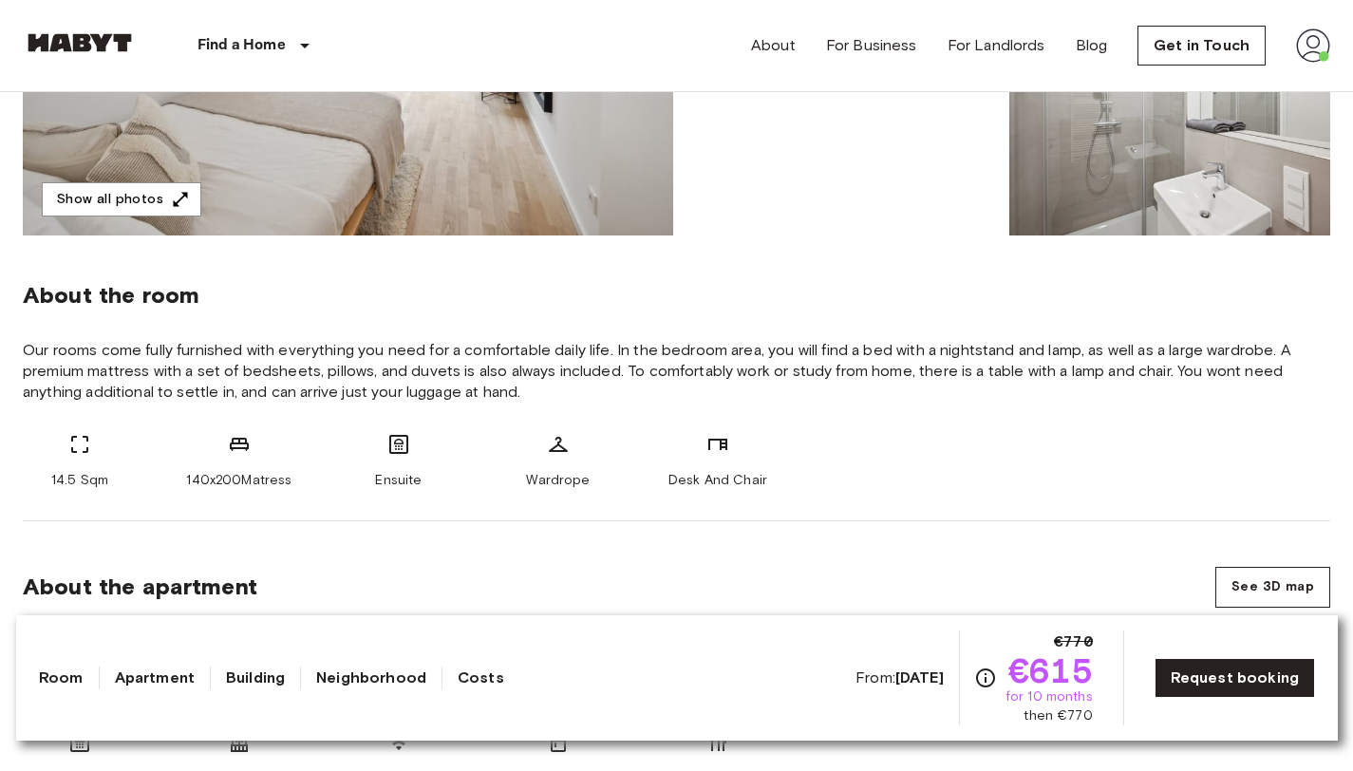
scroll to position [568, 0]
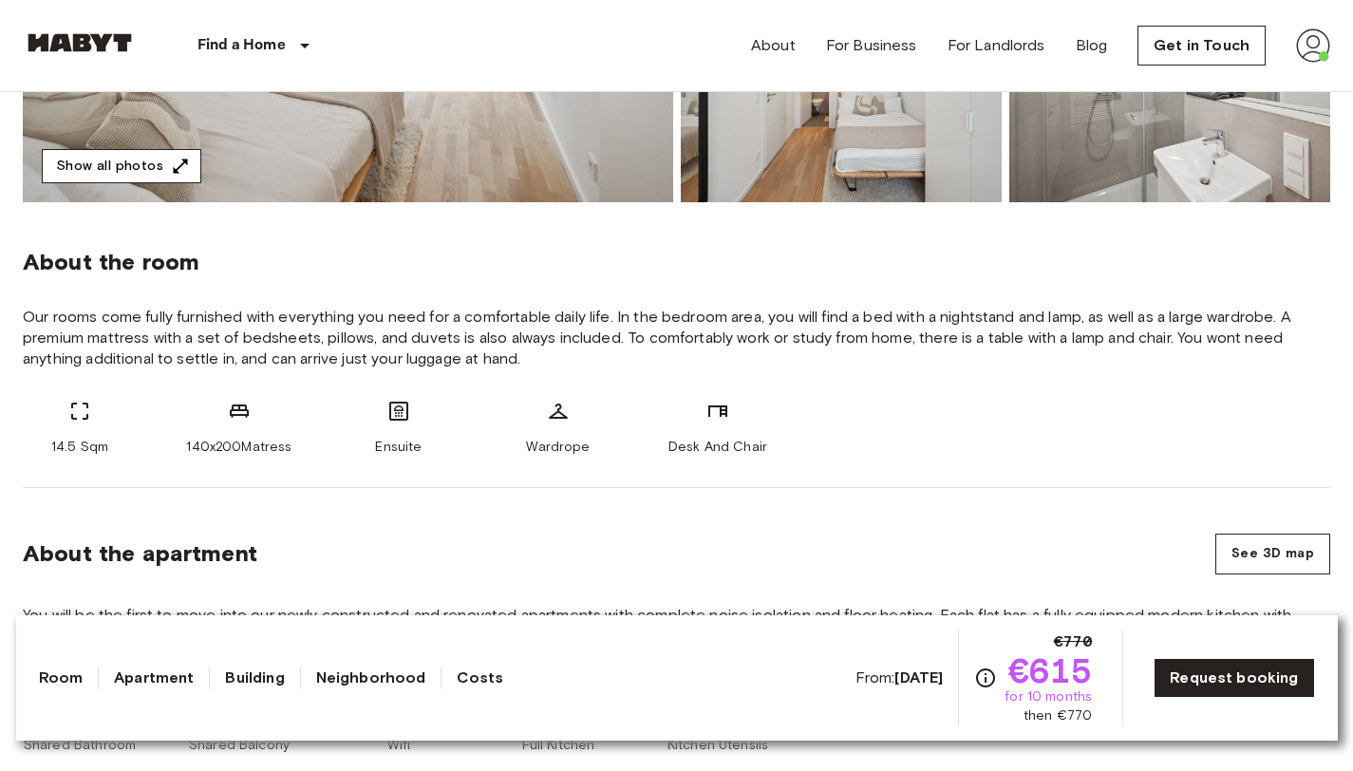
click at [137, 160] on button "Show all photos" at bounding box center [121, 166] width 159 height 35
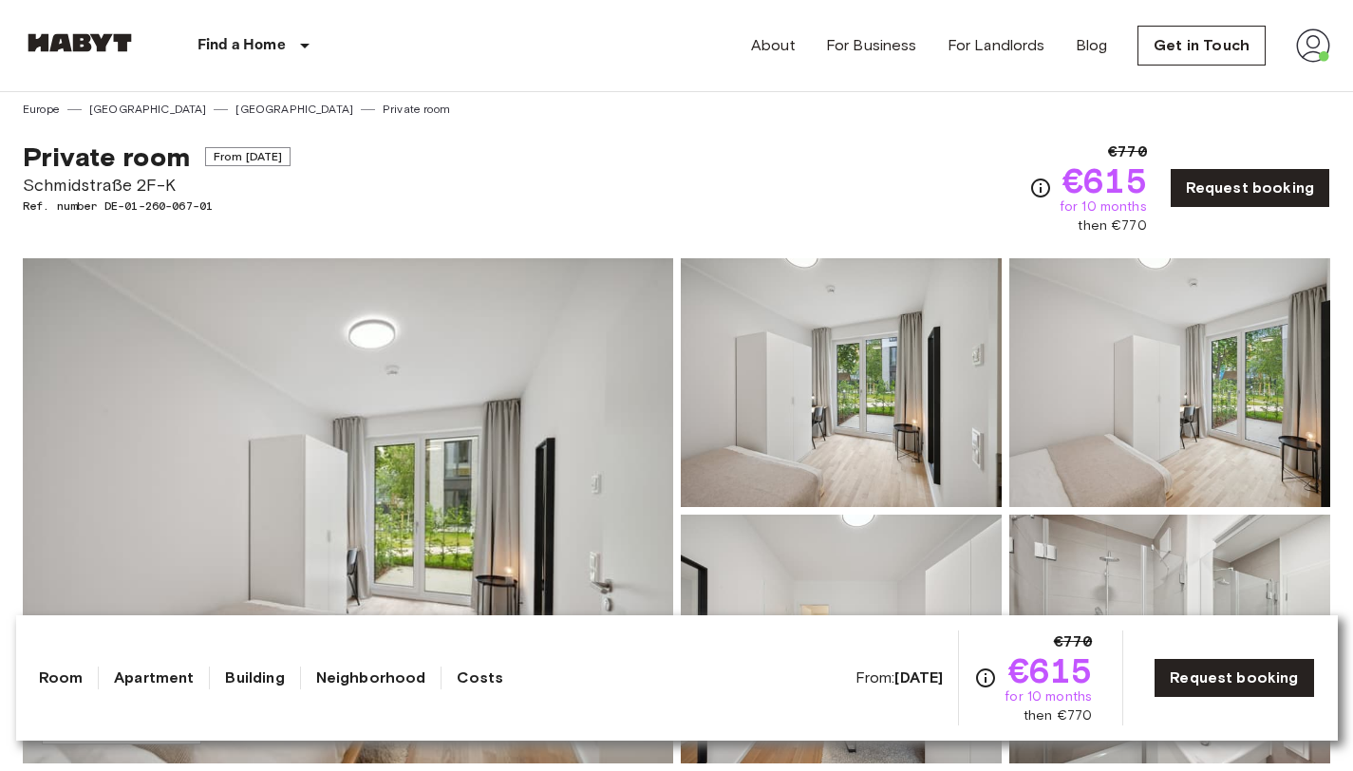
scroll to position [6, 0]
drag, startPoint x: 222, startPoint y: 205, endPoint x: 106, endPoint y: 214, distance: 116.1
click at [106, 214] on span "Ref. number DE-01-260-067-01" at bounding box center [157, 206] width 268 height 17
copy span "DE-01-260-067-01"
